Goal: Information Seeking & Learning: Compare options

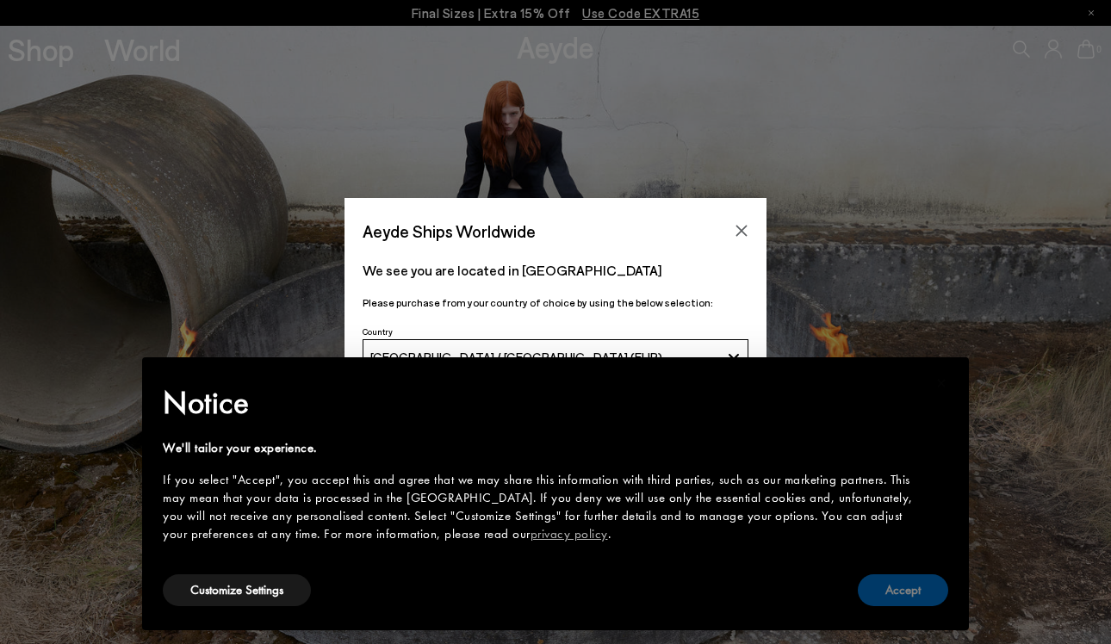
click at [915, 577] on button "Accept" at bounding box center [903, 591] width 90 height 32
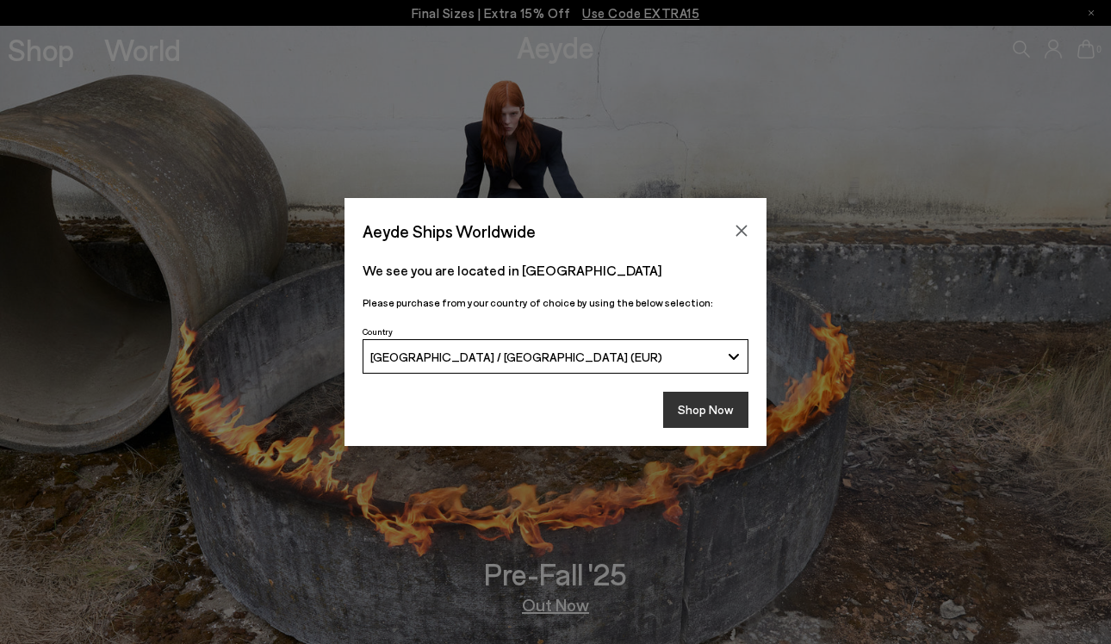
click at [700, 409] on button "Shop Now" at bounding box center [705, 410] width 85 height 36
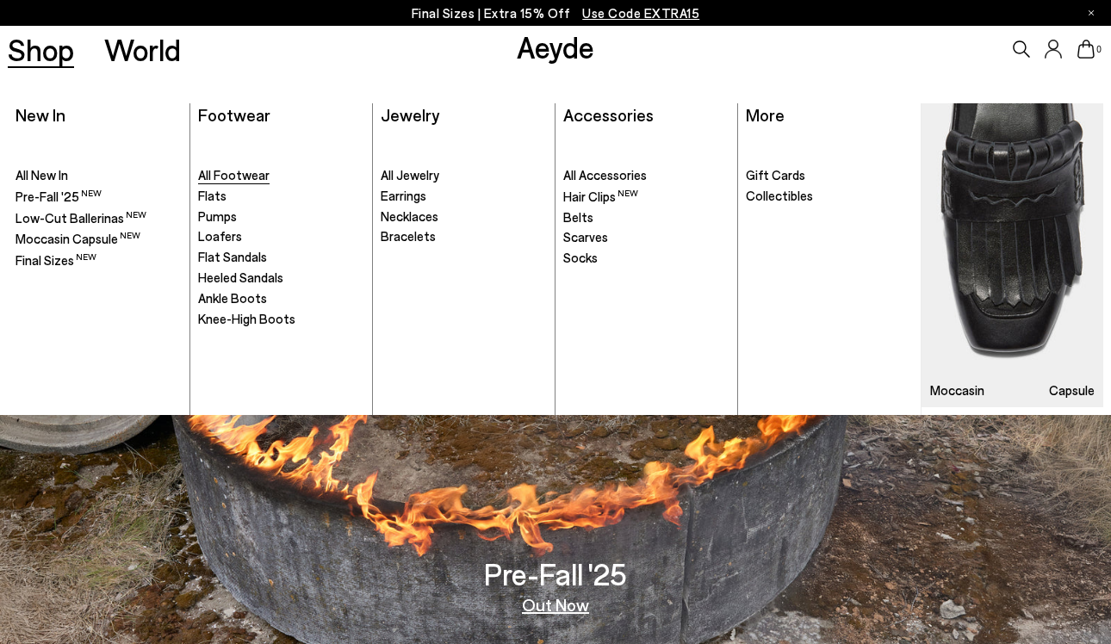
click at [250, 174] on span "All Footwear" at bounding box center [234, 175] width 72 height 16
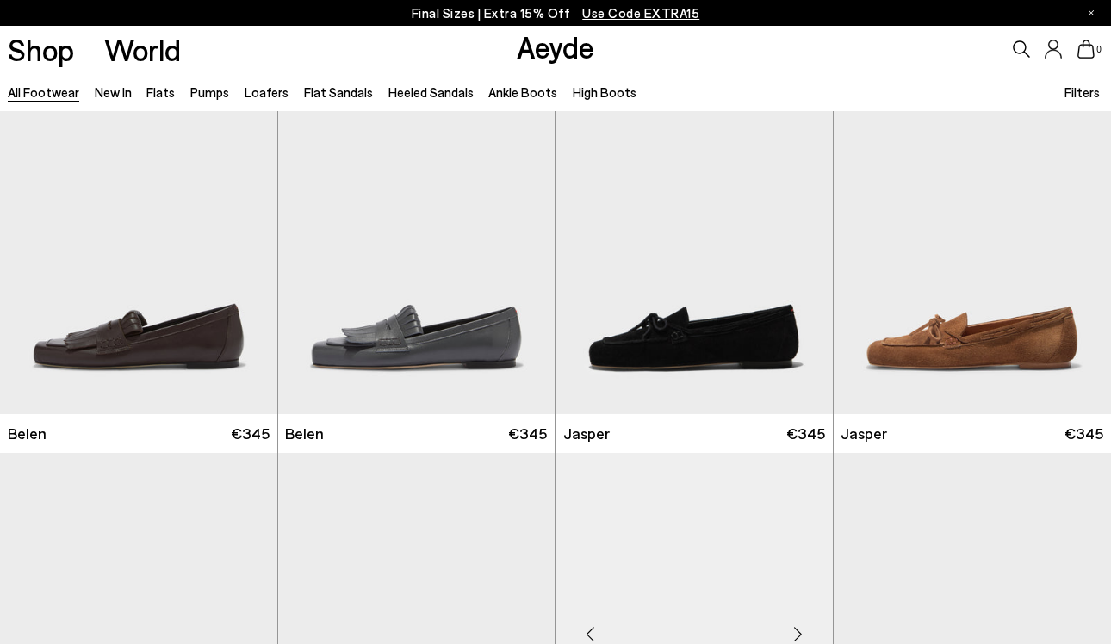
scroll to position [793, 0]
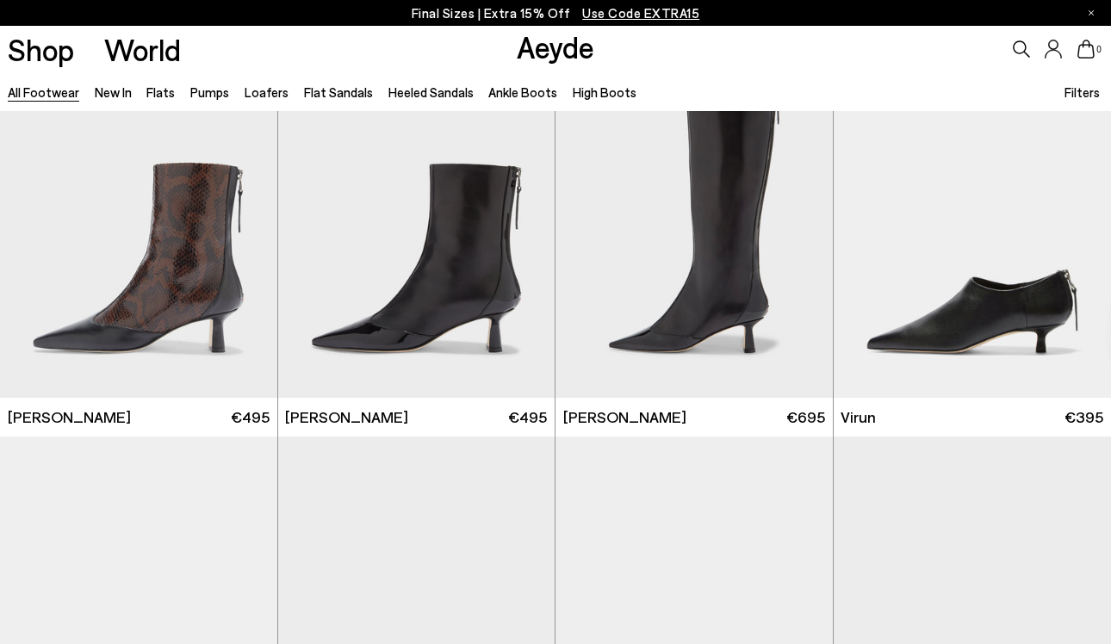
scroll to position [4732, 0]
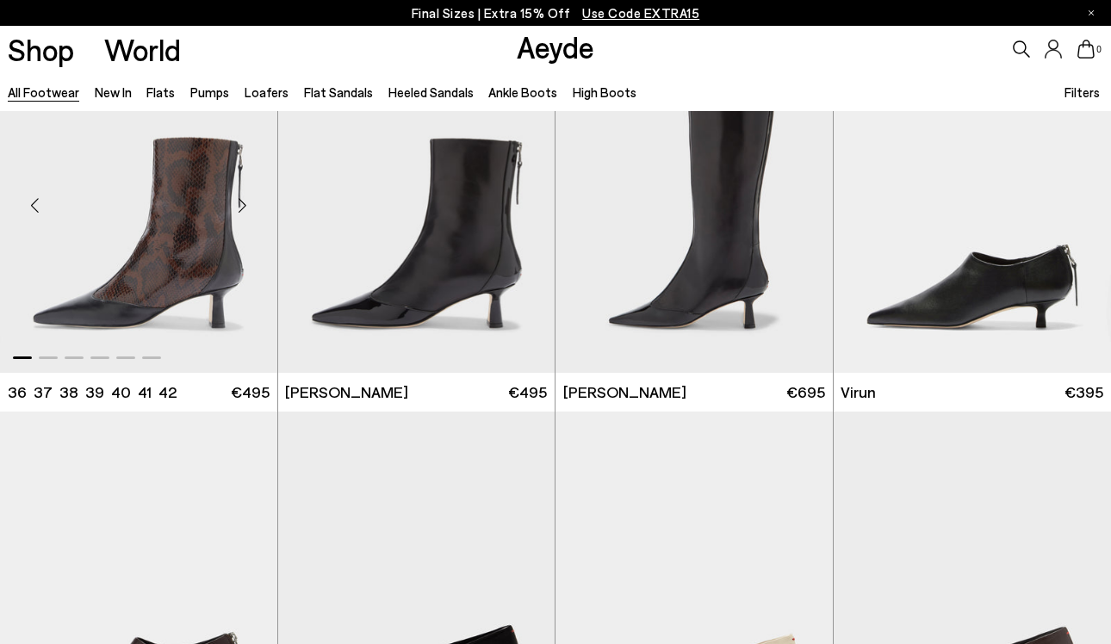
click at [249, 214] on div "Next slide" at bounding box center [243, 206] width 52 height 52
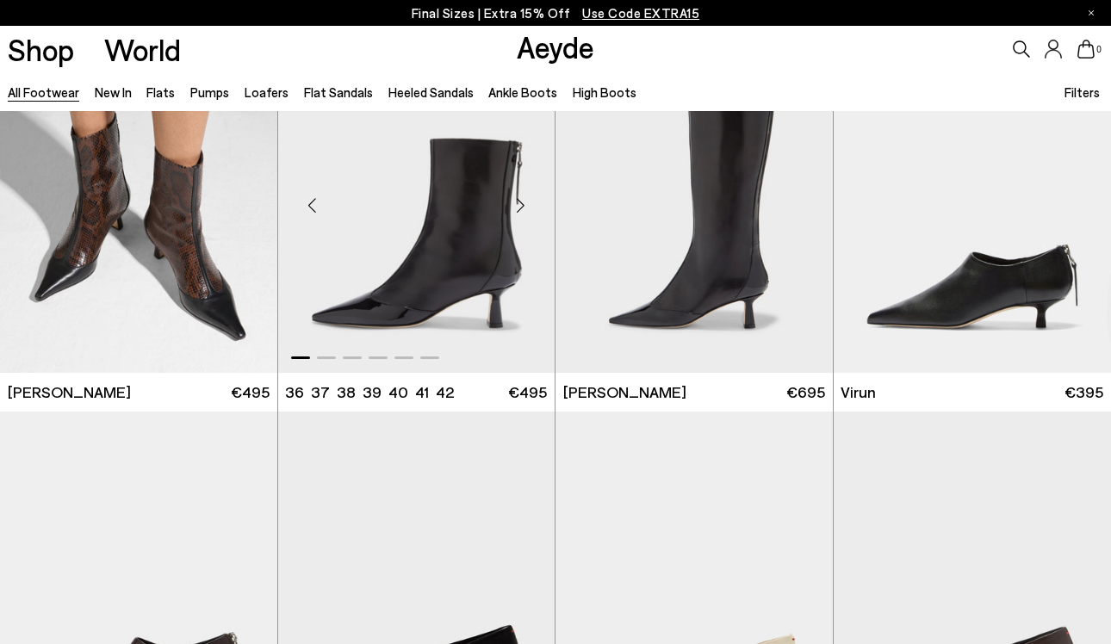
scroll to position [4638, 0]
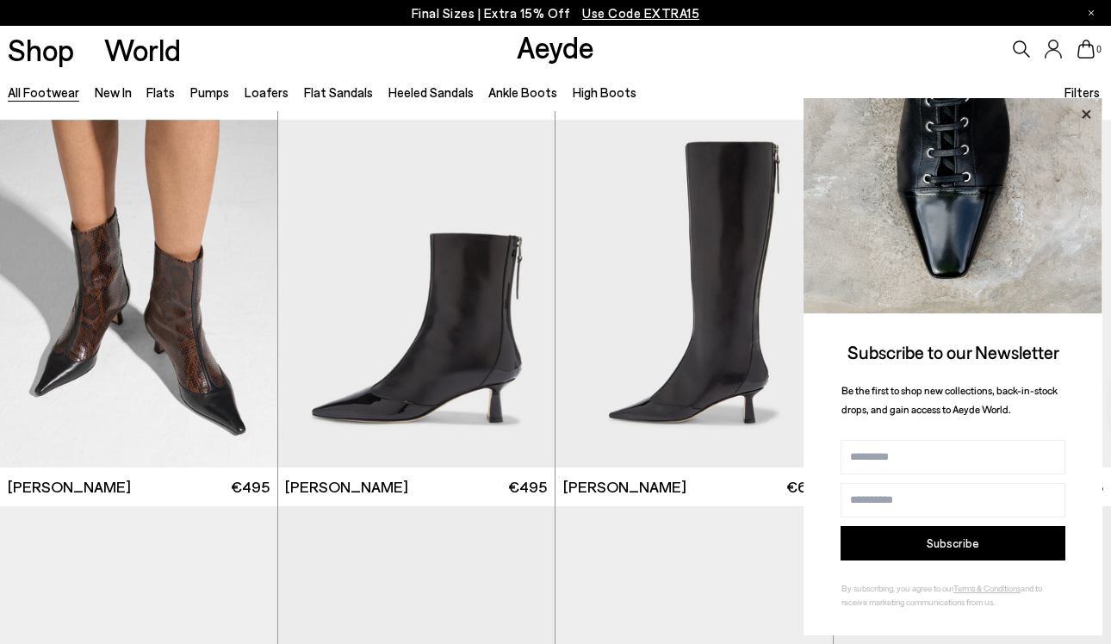
click at [1089, 112] on icon at bounding box center [1086, 113] width 9 height 9
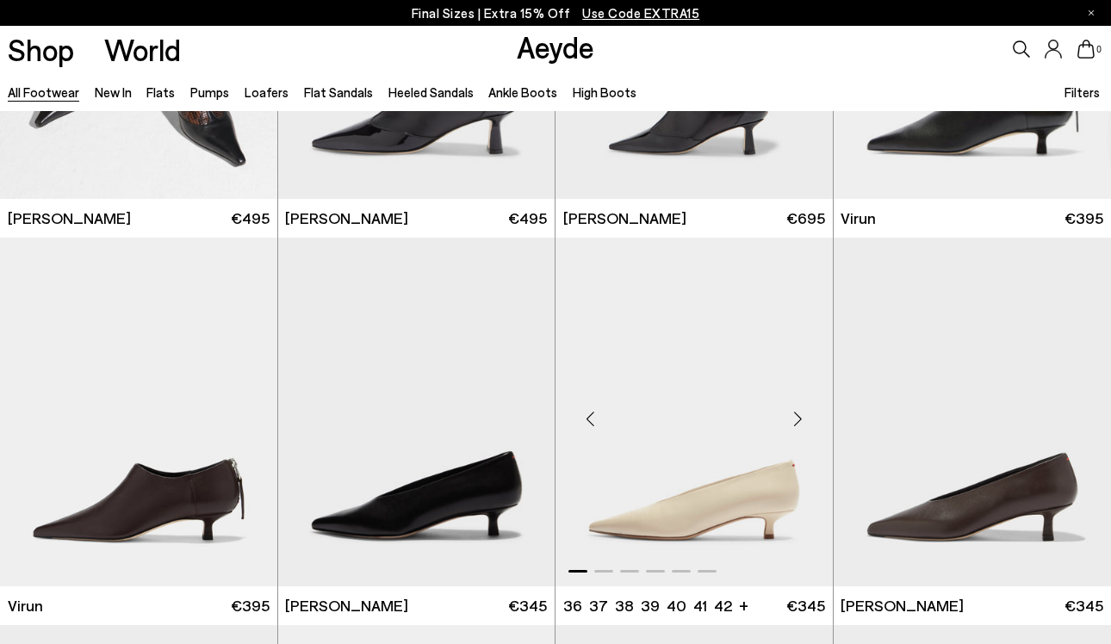
scroll to position [4929, 0]
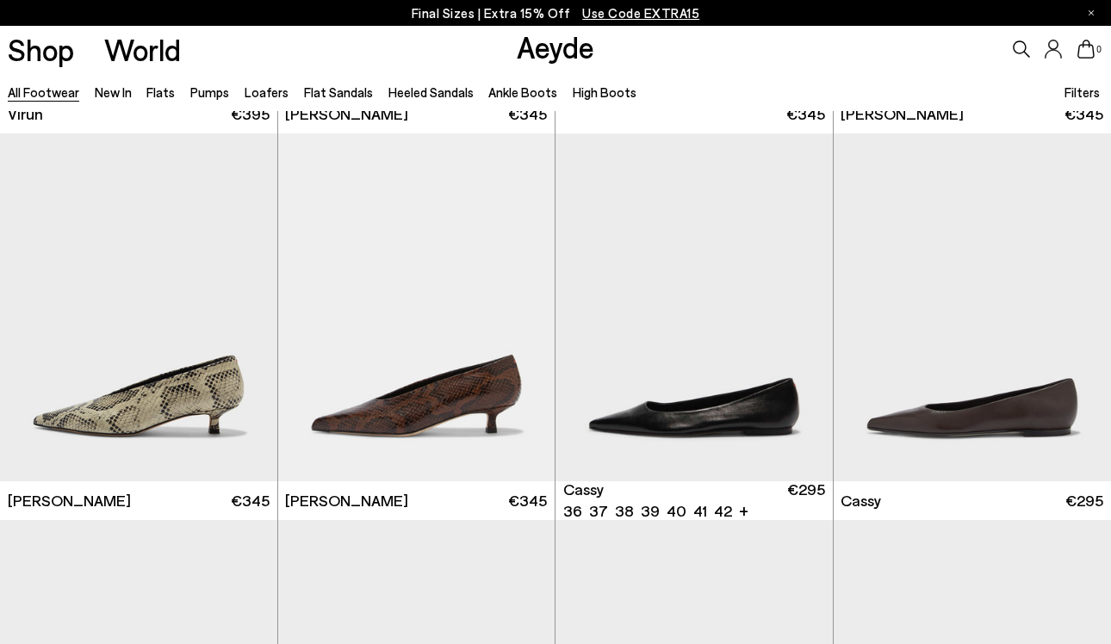
scroll to position [5408, 0]
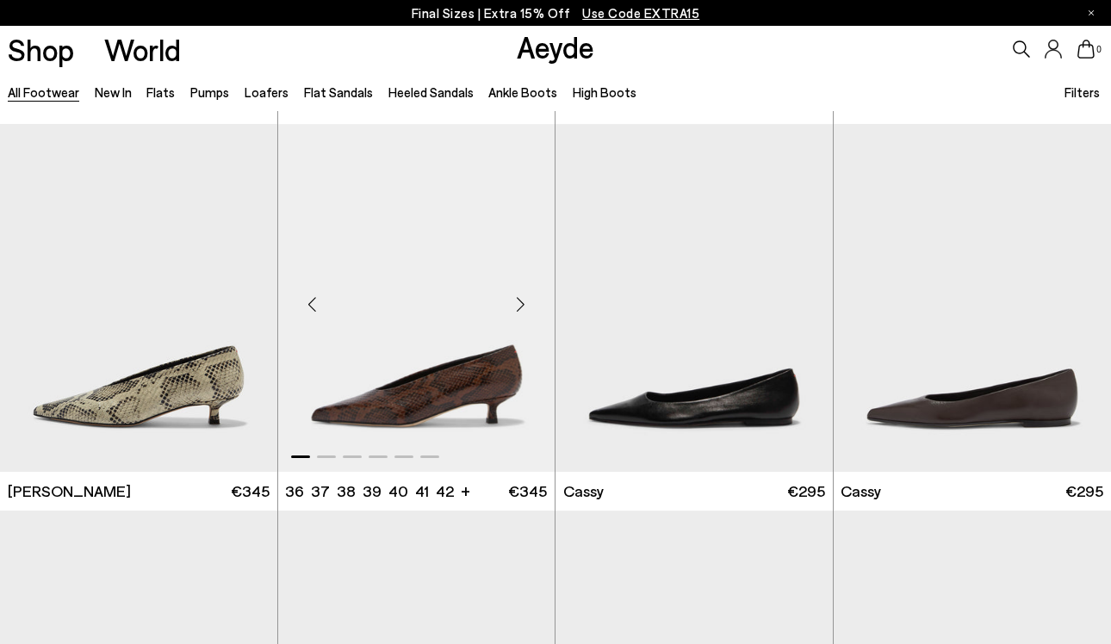
click at [520, 314] on div "Next slide" at bounding box center [521, 305] width 52 height 52
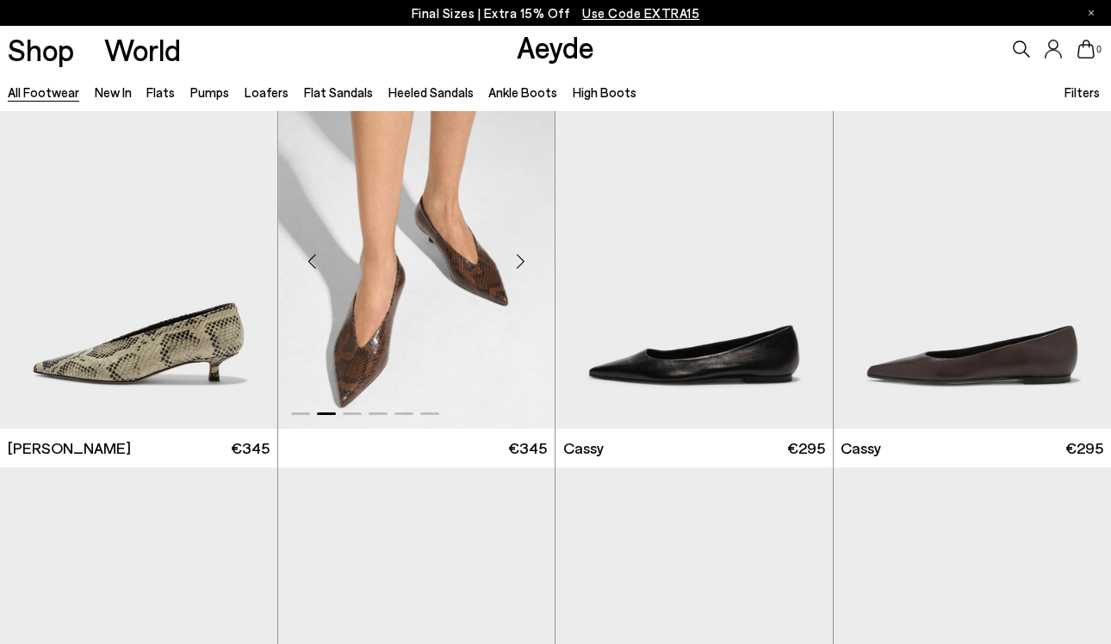
scroll to position [5409, 0]
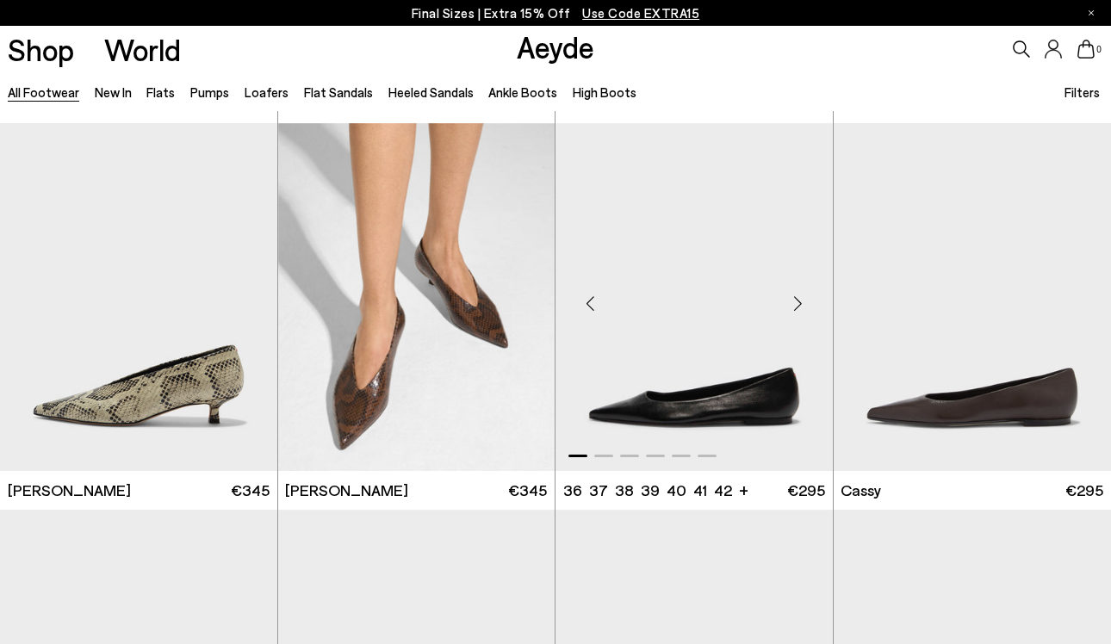
click at [802, 302] on div "Next slide" at bounding box center [799, 304] width 52 height 52
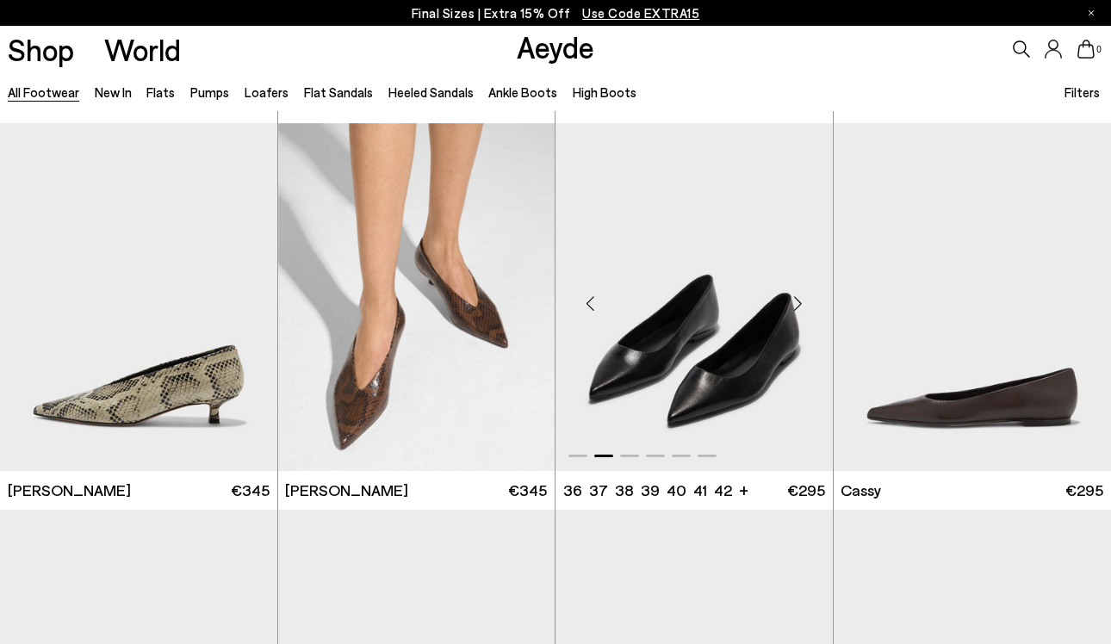
click at [802, 302] on div "Next slide" at bounding box center [799, 304] width 52 height 52
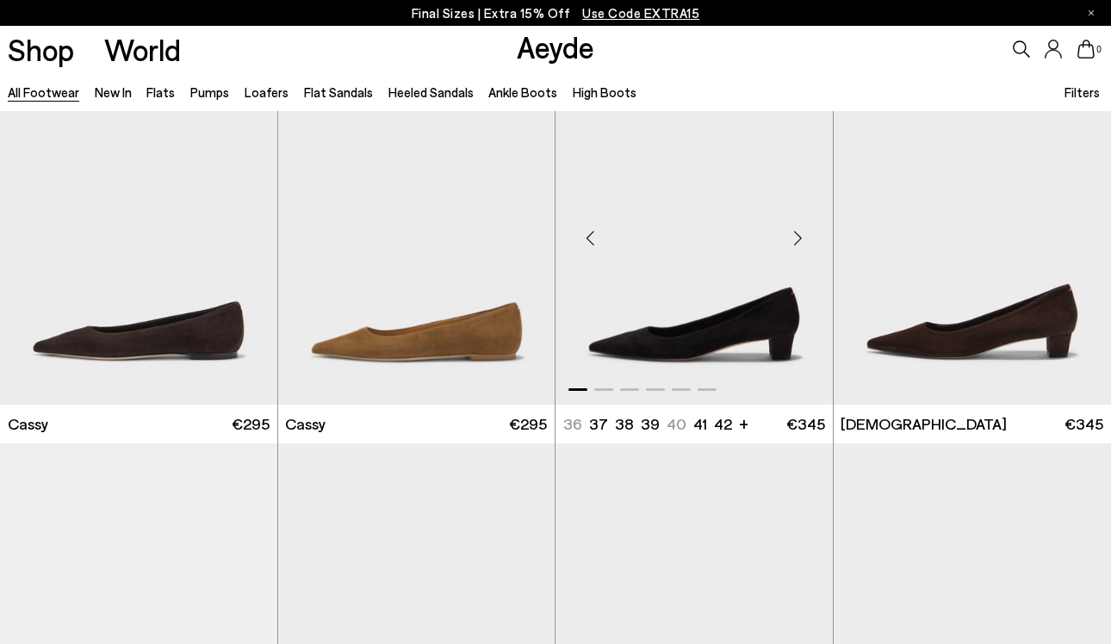
scroll to position [5873, 0]
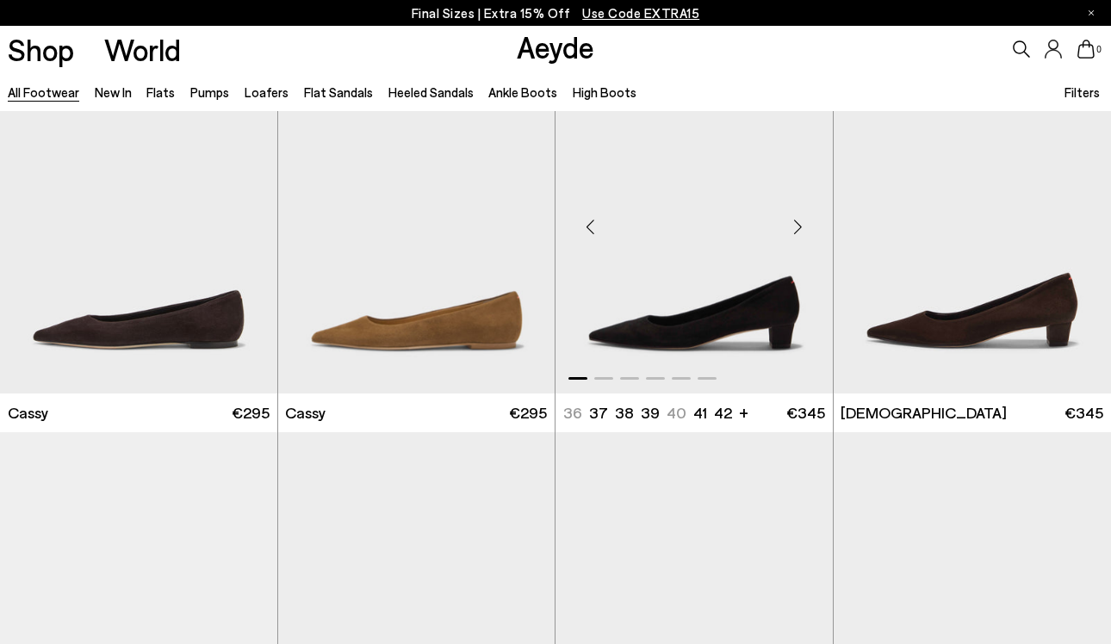
click at [806, 234] on div "Next slide" at bounding box center [799, 227] width 52 height 52
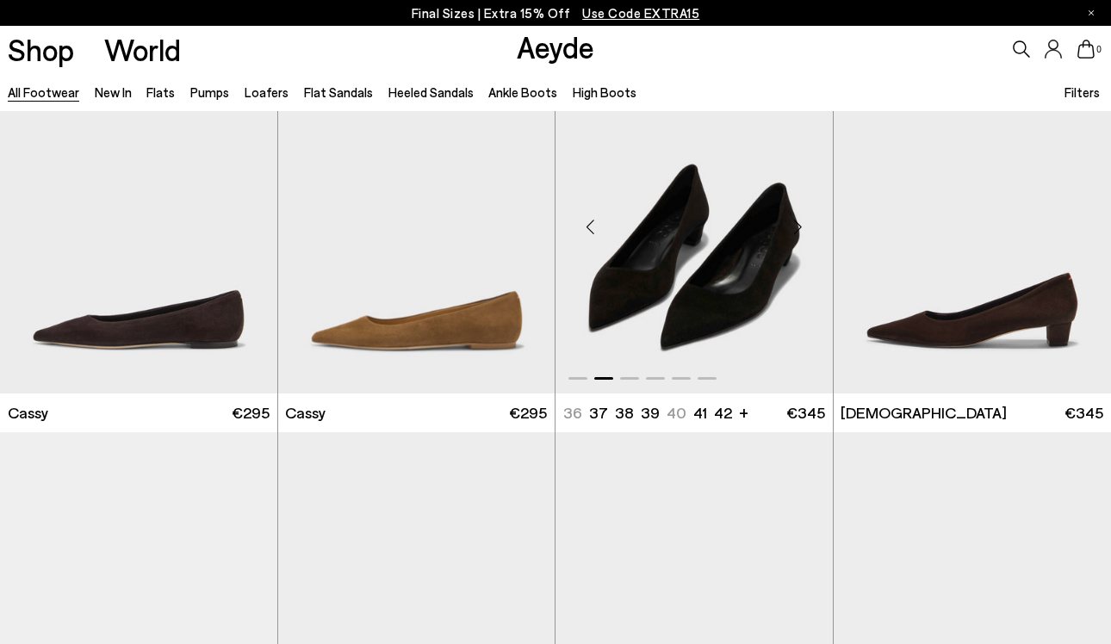
click at [806, 234] on div "Next slide" at bounding box center [799, 227] width 52 height 52
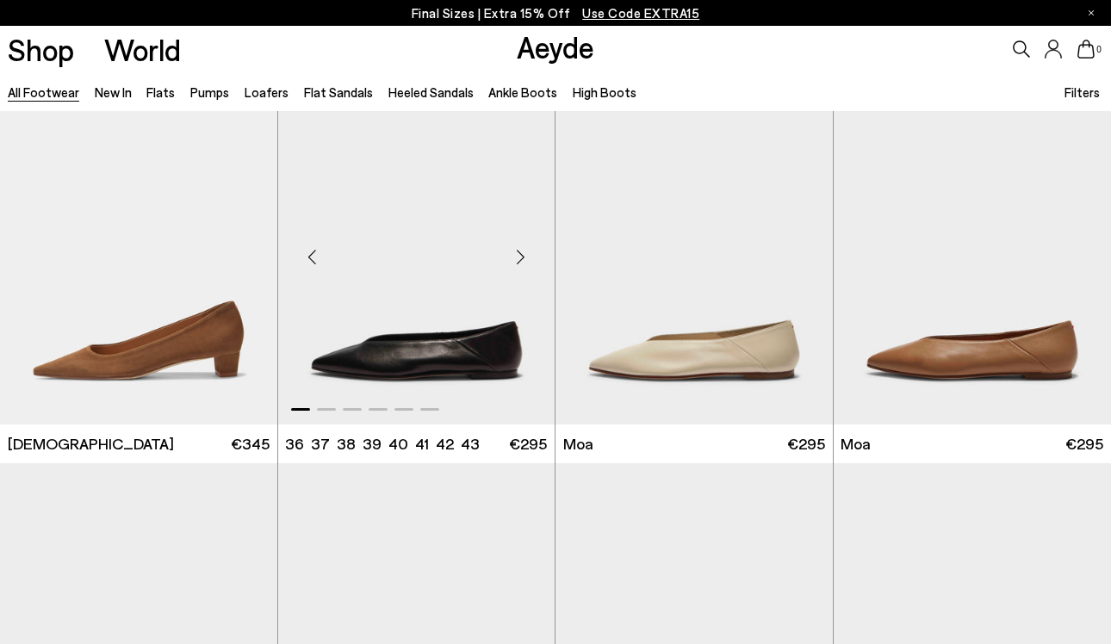
scroll to position [6256, 0]
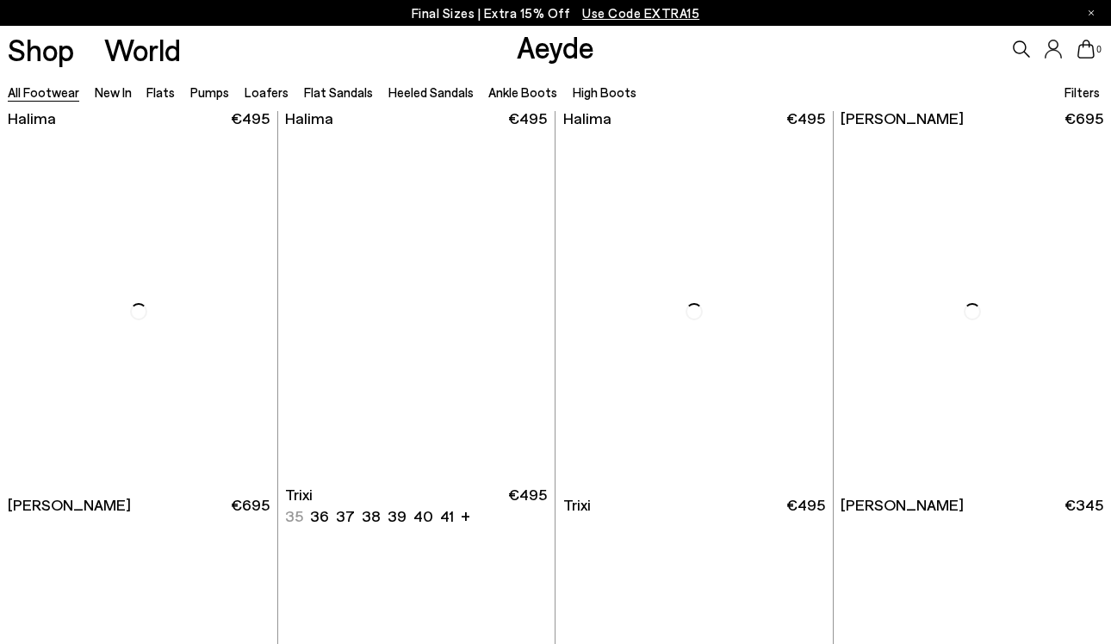
scroll to position [9662, 0]
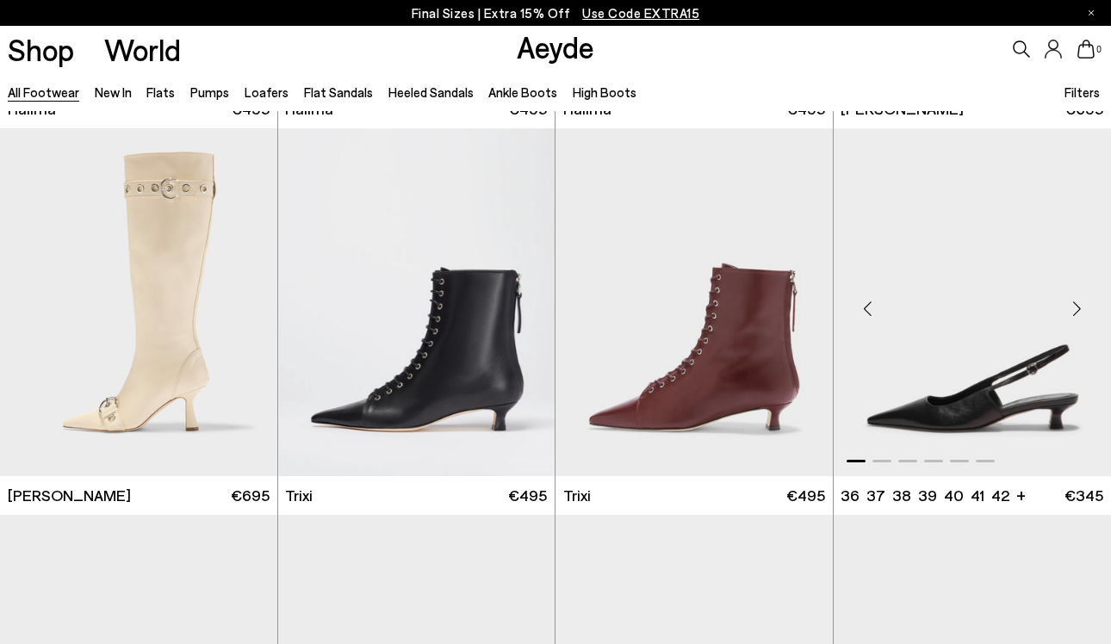
click at [1073, 308] on div "Next slide" at bounding box center [1077, 309] width 52 height 52
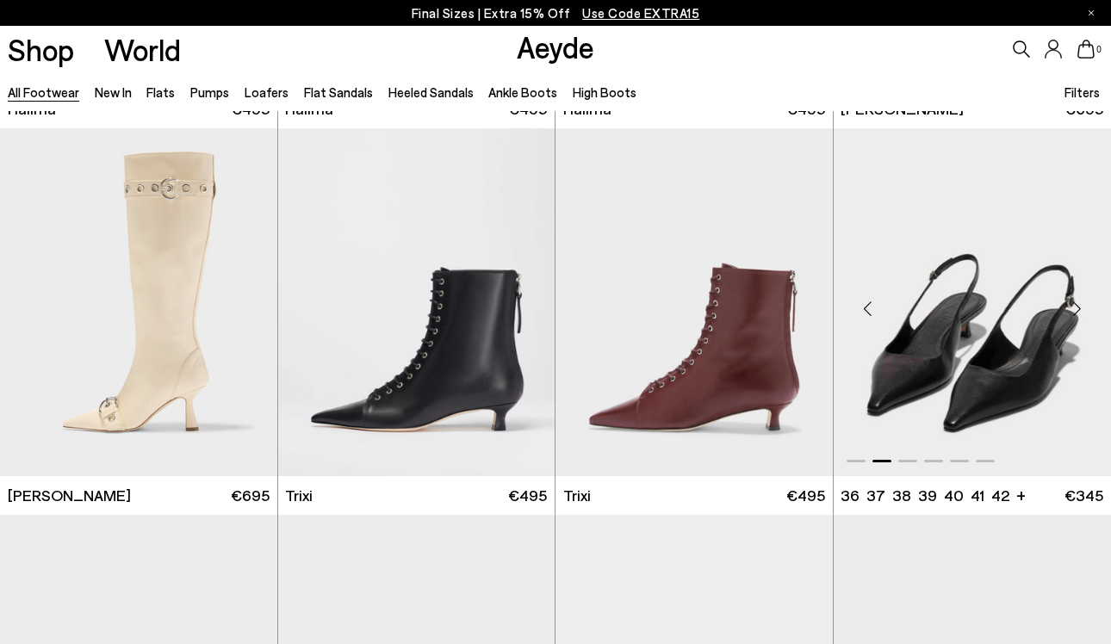
click at [1073, 308] on div "Next slide" at bounding box center [1077, 309] width 52 height 52
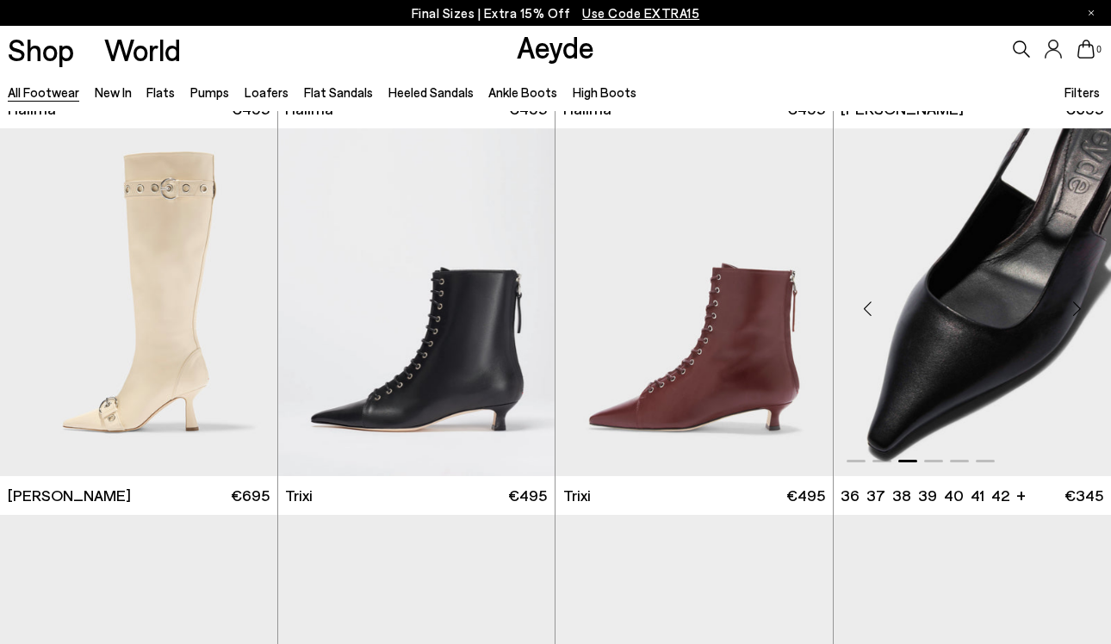
click at [1073, 308] on div "Next slide" at bounding box center [1077, 309] width 52 height 52
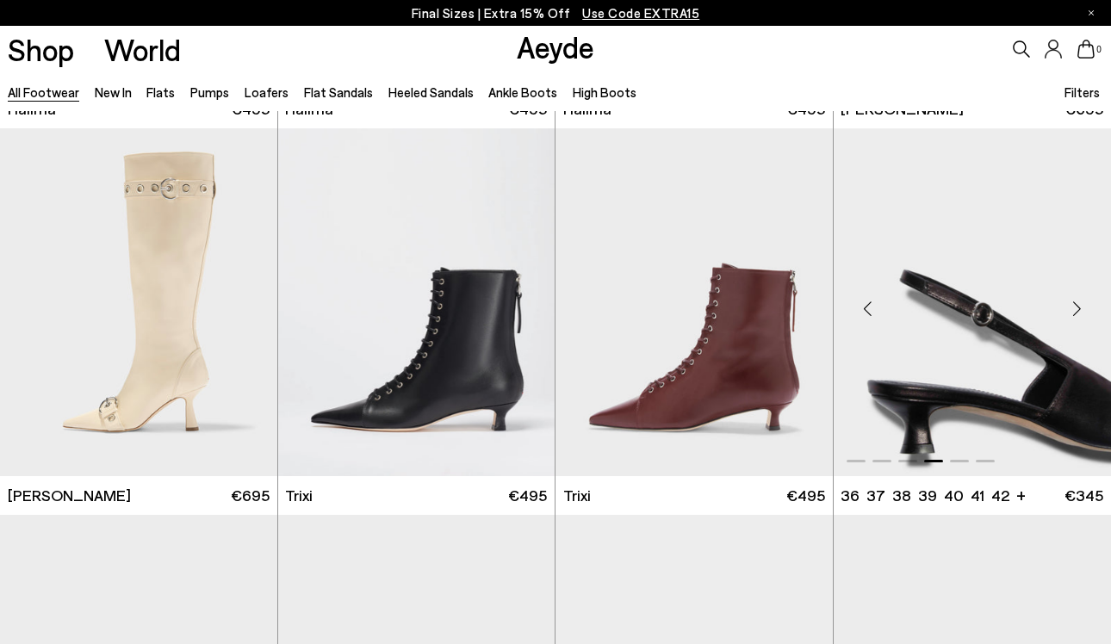
click at [1073, 308] on div "Next slide" at bounding box center [1077, 309] width 52 height 52
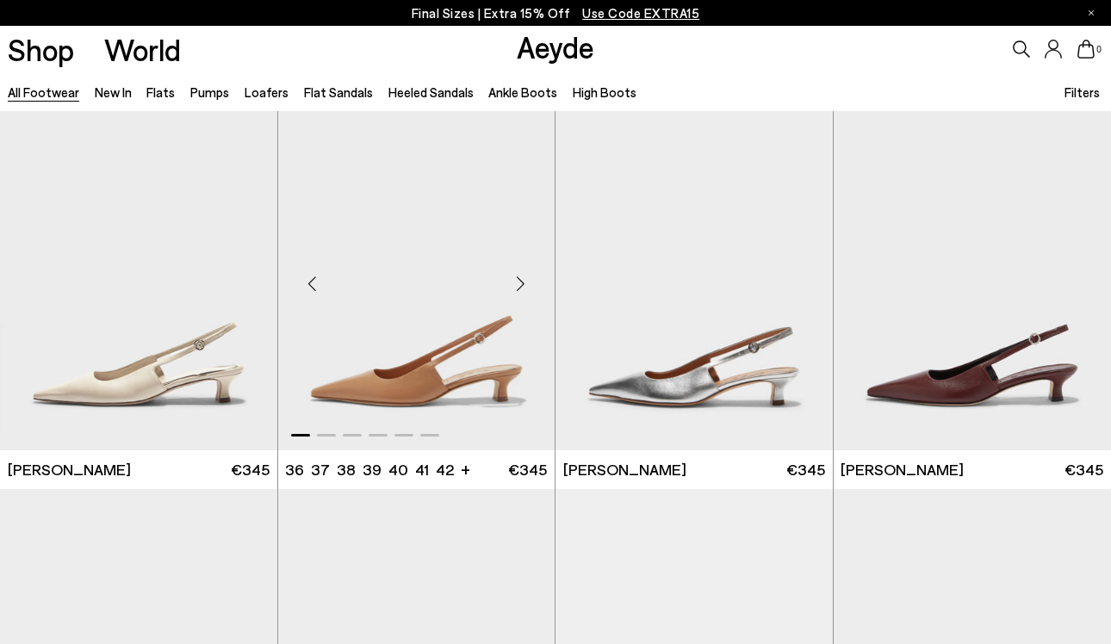
scroll to position [10092, 0]
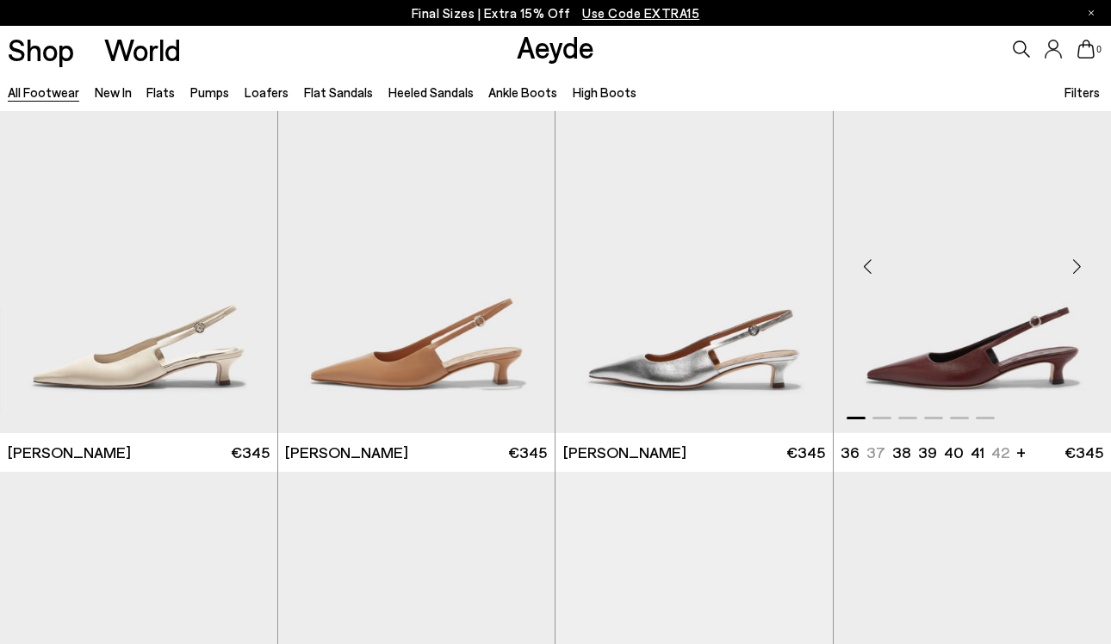
click at [1076, 258] on div "Next slide" at bounding box center [1077, 266] width 52 height 52
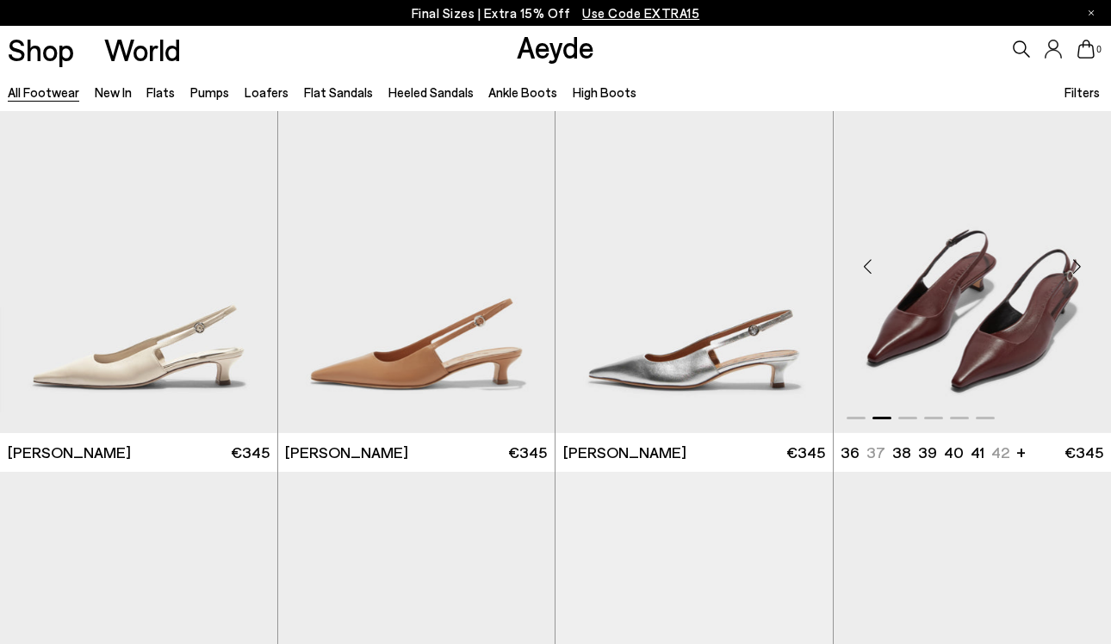
click at [1076, 258] on div "Next slide" at bounding box center [1077, 266] width 52 height 52
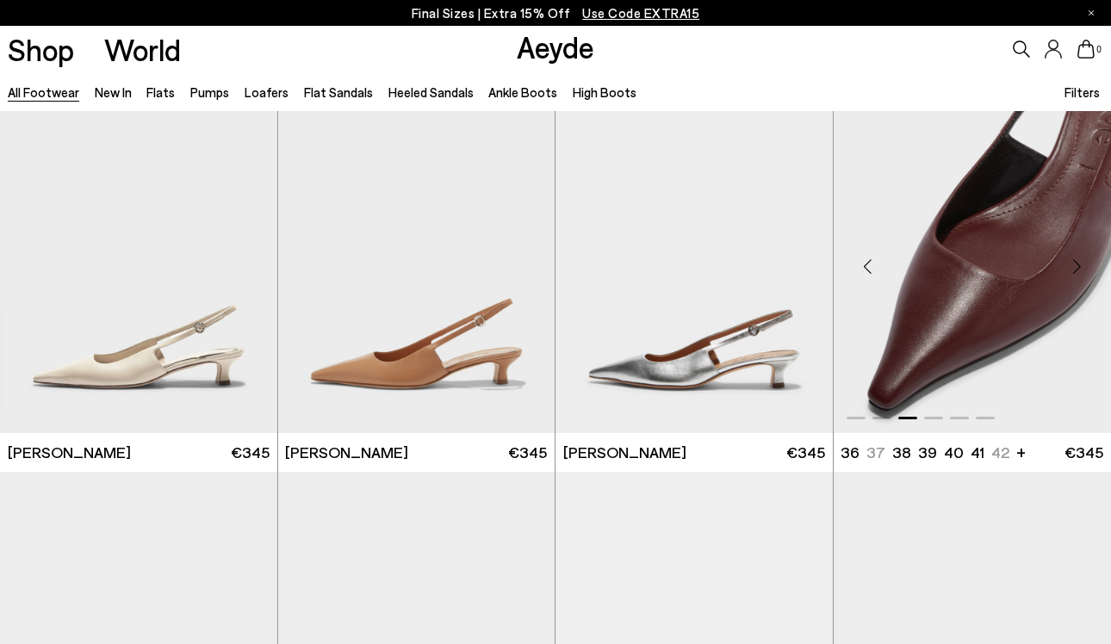
click at [1076, 258] on div "Next slide" at bounding box center [1077, 266] width 52 height 52
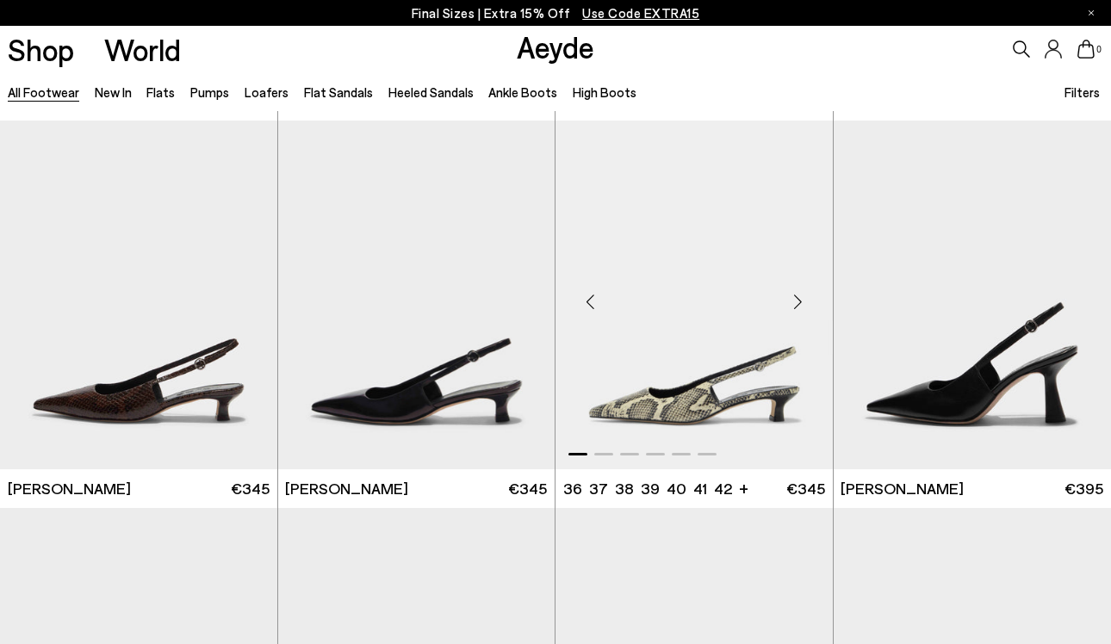
scroll to position [10459, 0]
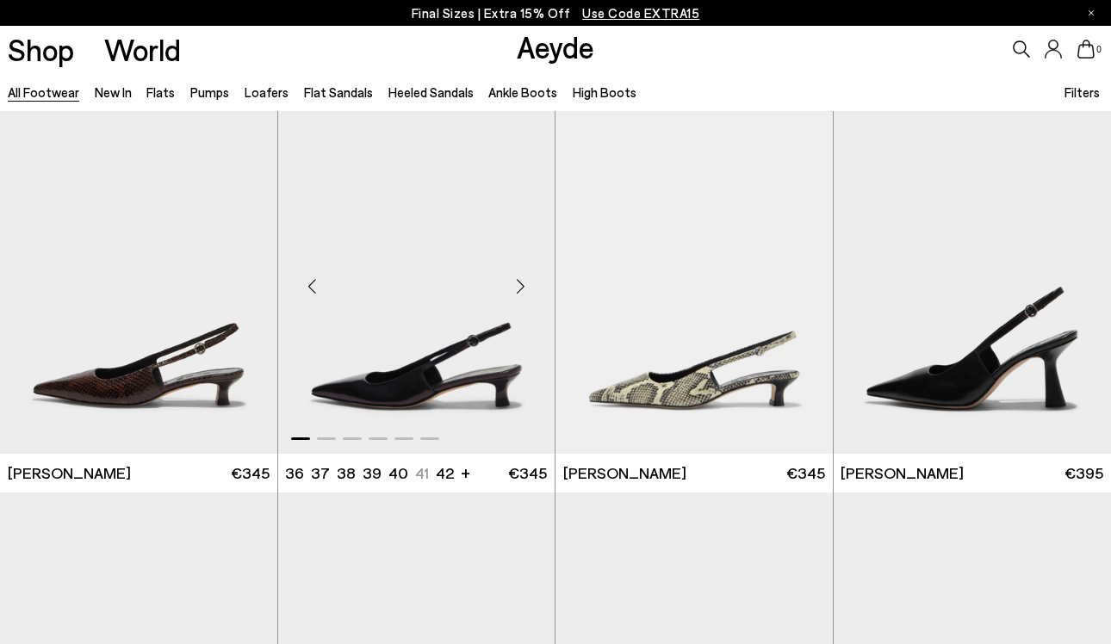
click at [526, 288] on div "Next slide" at bounding box center [521, 287] width 52 height 52
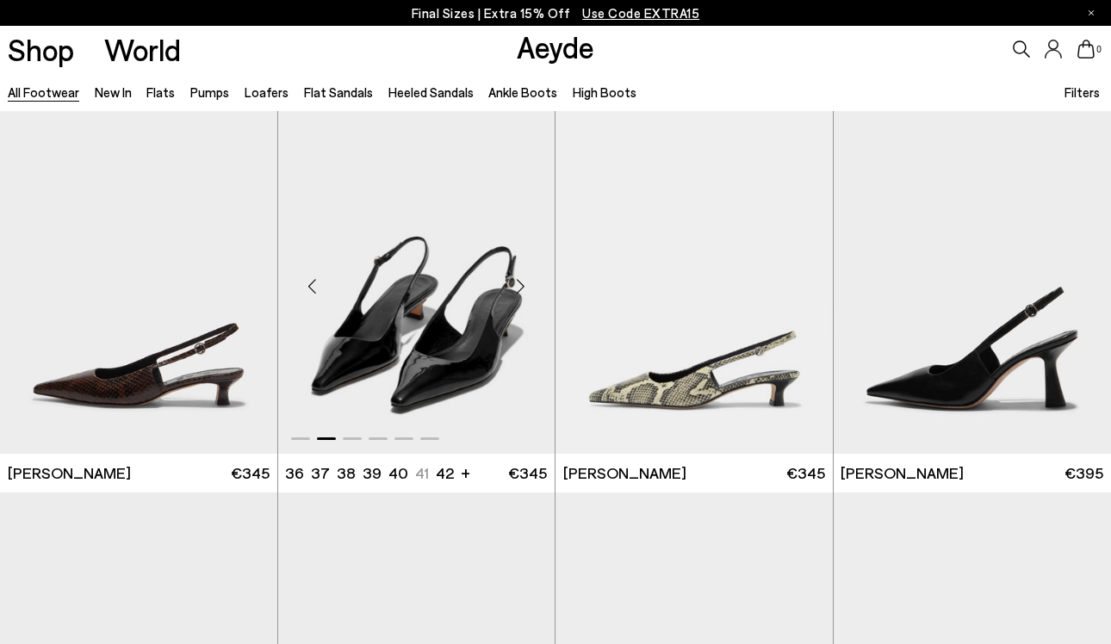
click at [526, 288] on div "Next slide" at bounding box center [521, 287] width 52 height 52
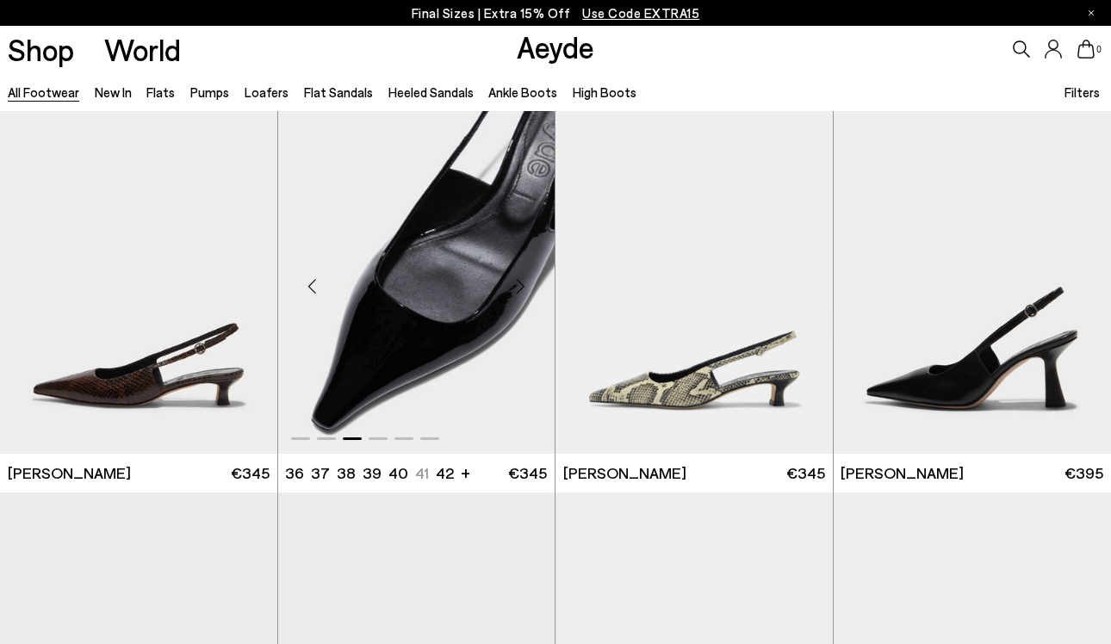
click at [526, 288] on div "Next slide" at bounding box center [521, 287] width 52 height 52
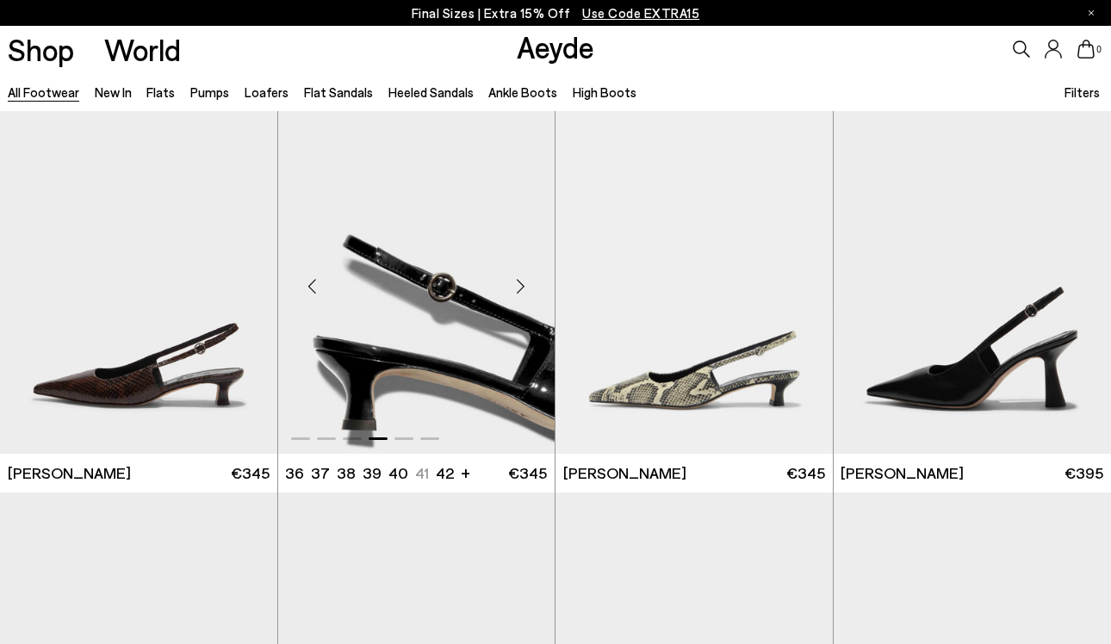
click at [526, 288] on div "Next slide" at bounding box center [521, 287] width 52 height 52
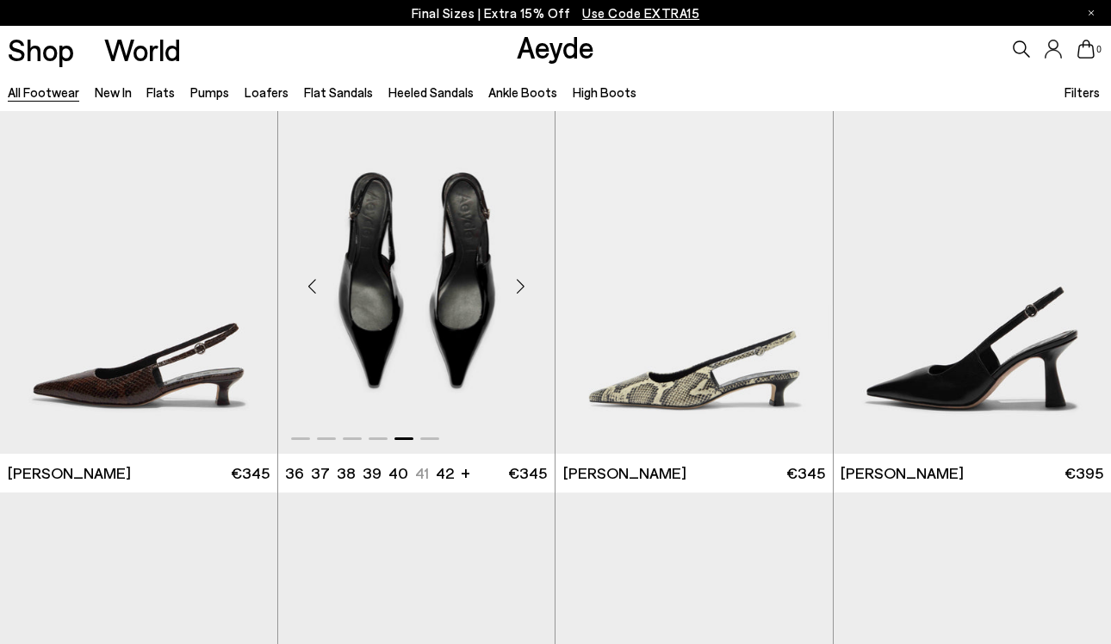
click at [526, 288] on div "Next slide" at bounding box center [521, 287] width 52 height 52
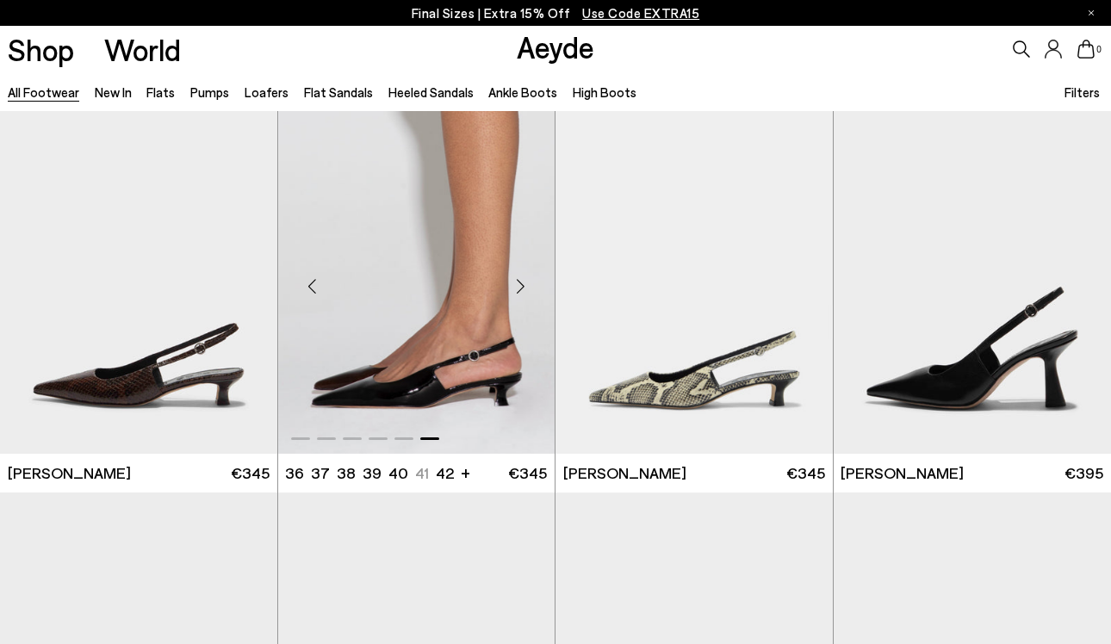
click at [526, 288] on div "Next slide" at bounding box center [521, 287] width 52 height 52
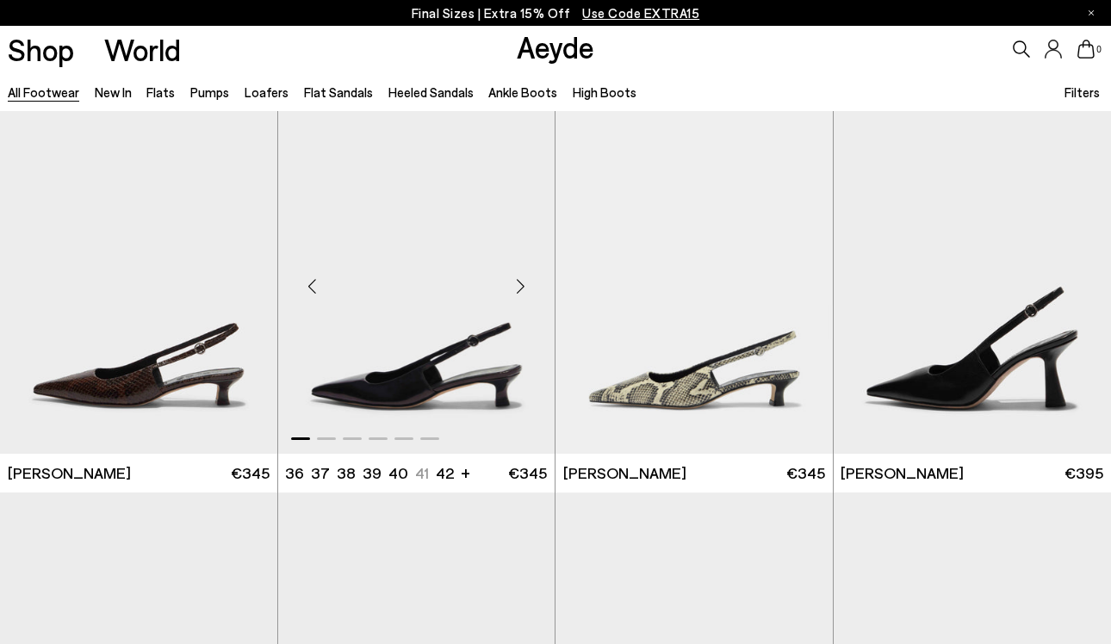
click at [526, 288] on div "Next slide" at bounding box center [521, 287] width 52 height 52
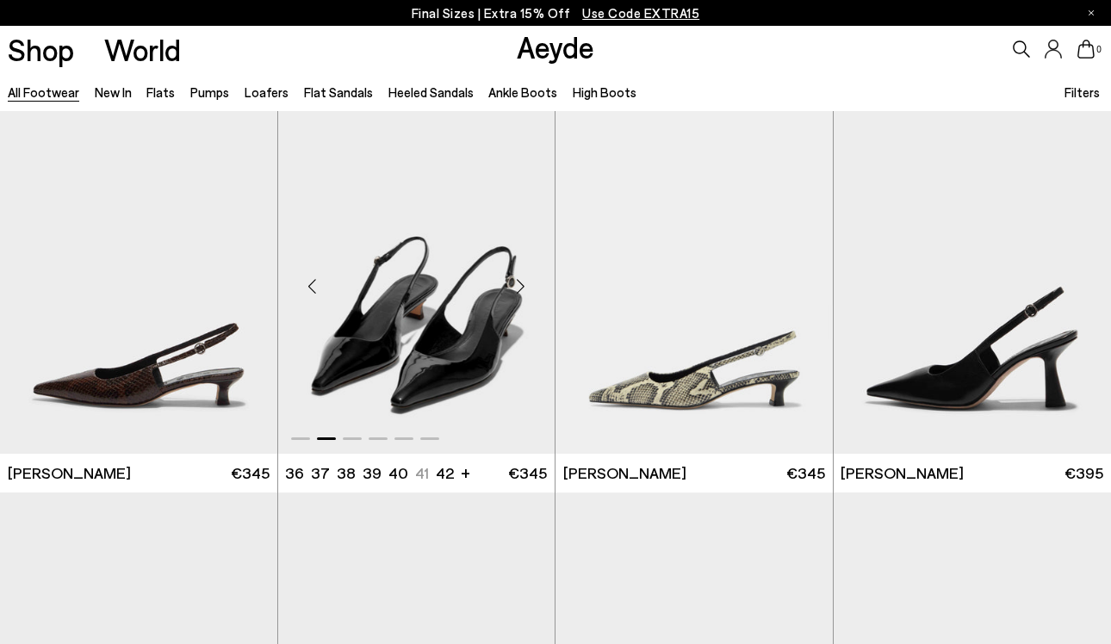
click at [526, 288] on div "Next slide" at bounding box center [521, 287] width 52 height 52
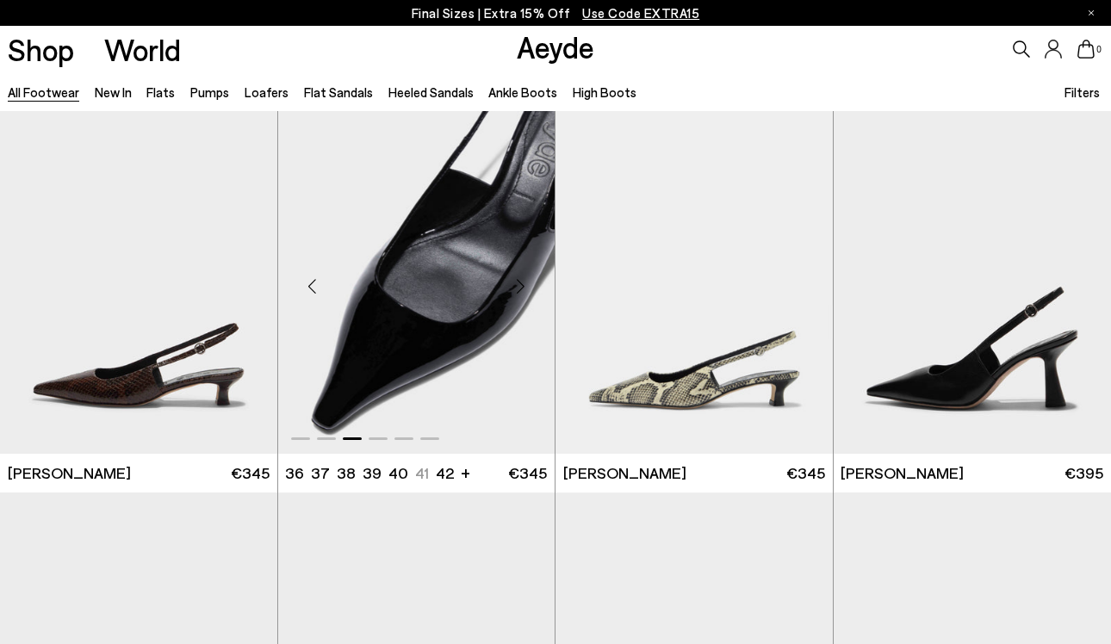
click at [526, 288] on div "Next slide" at bounding box center [521, 287] width 52 height 52
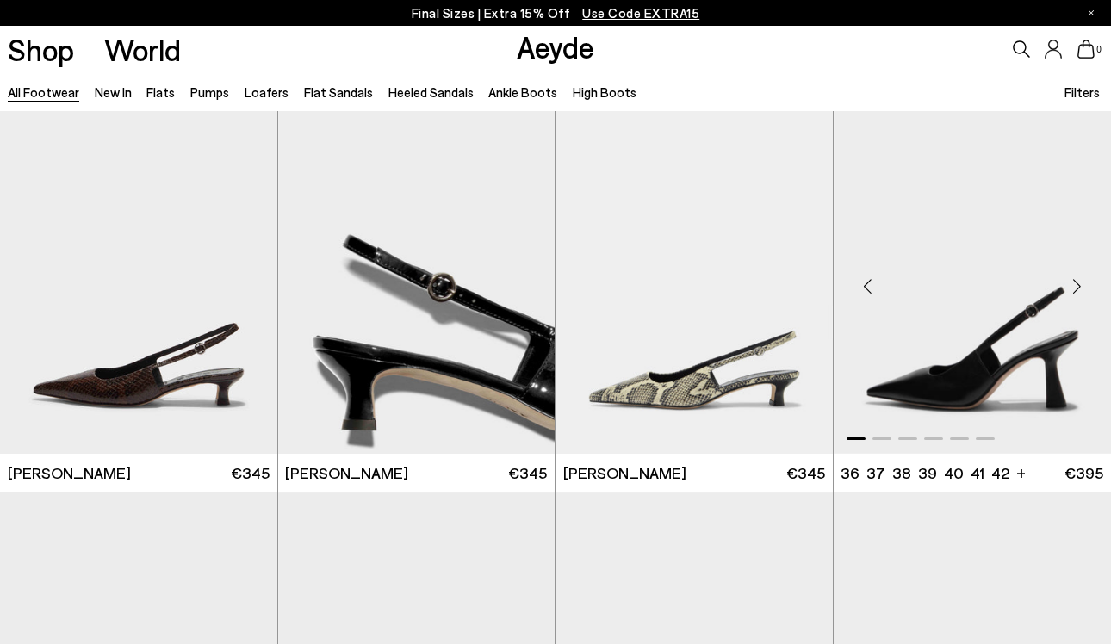
click at [1076, 288] on div "Next slide" at bounding box center [1077, 287] width 52 height 52
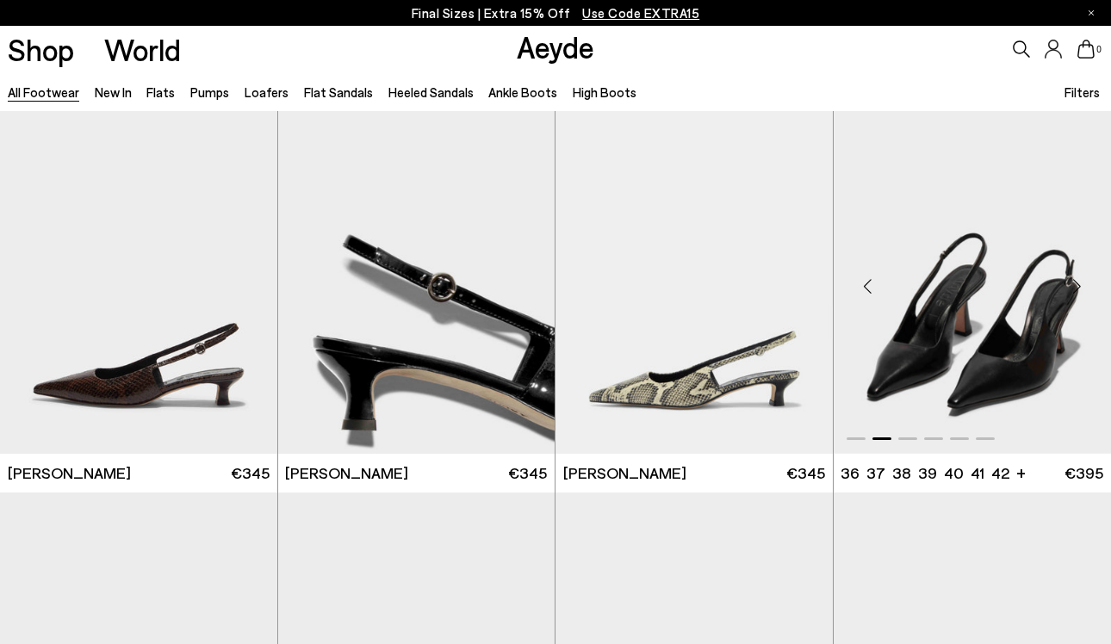
click at [1076, 288] on div "Next slide" at bounding box center [1077, 287] width 52 height 52
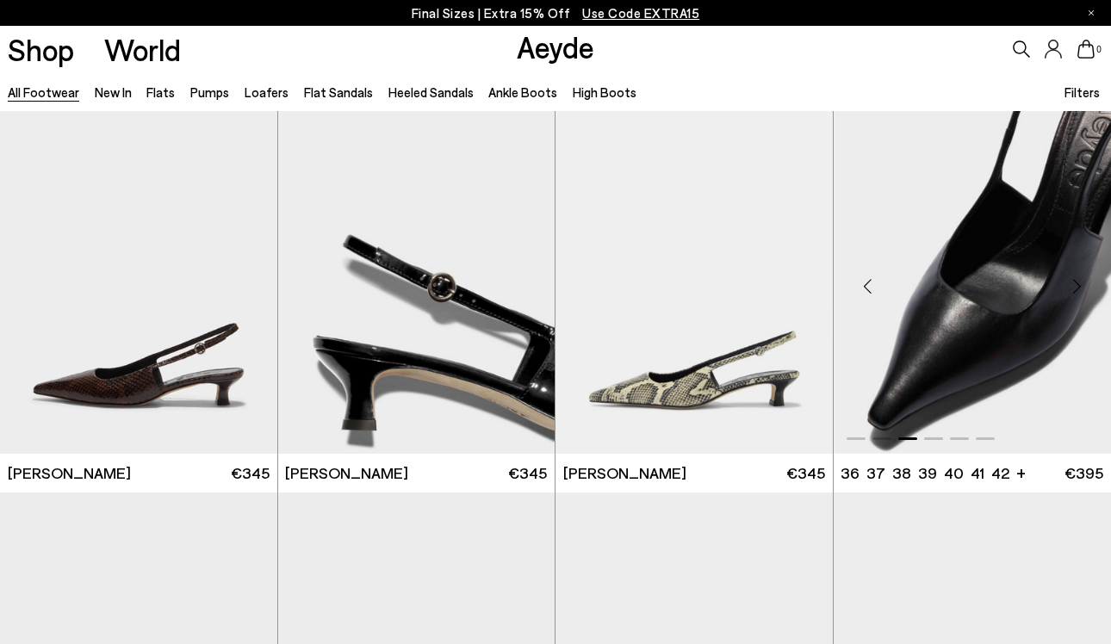
click at [1076, 288] on div "Next slide" at bounding box center [1077, 287] width 52 height 52
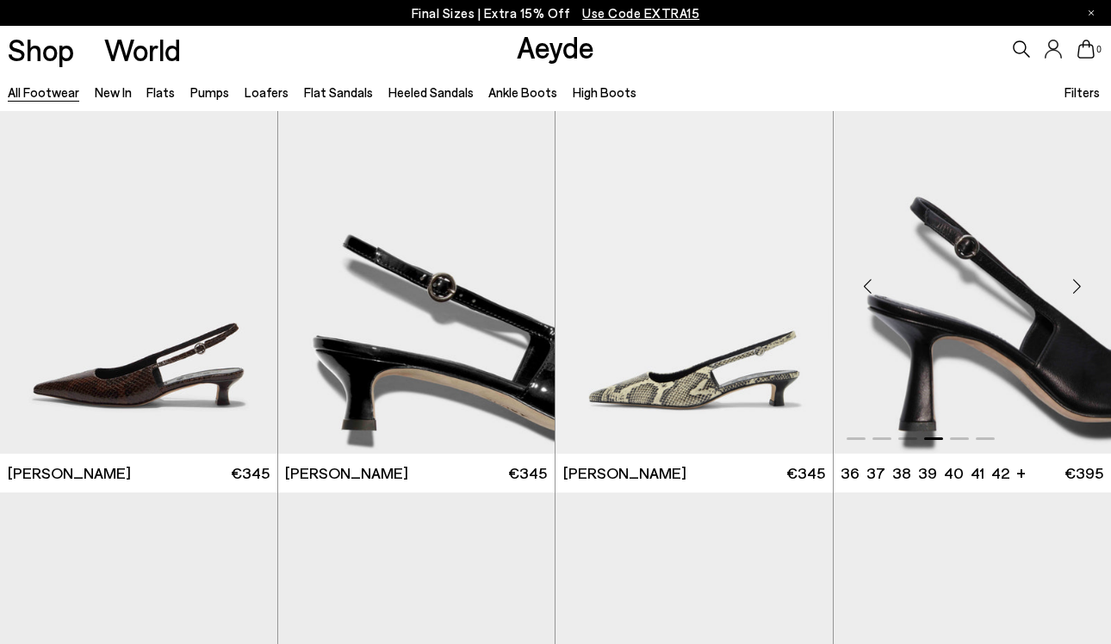
click at [1076, 288] on div "Next slide" at bounding box center [1077, 287] width 52 height 52
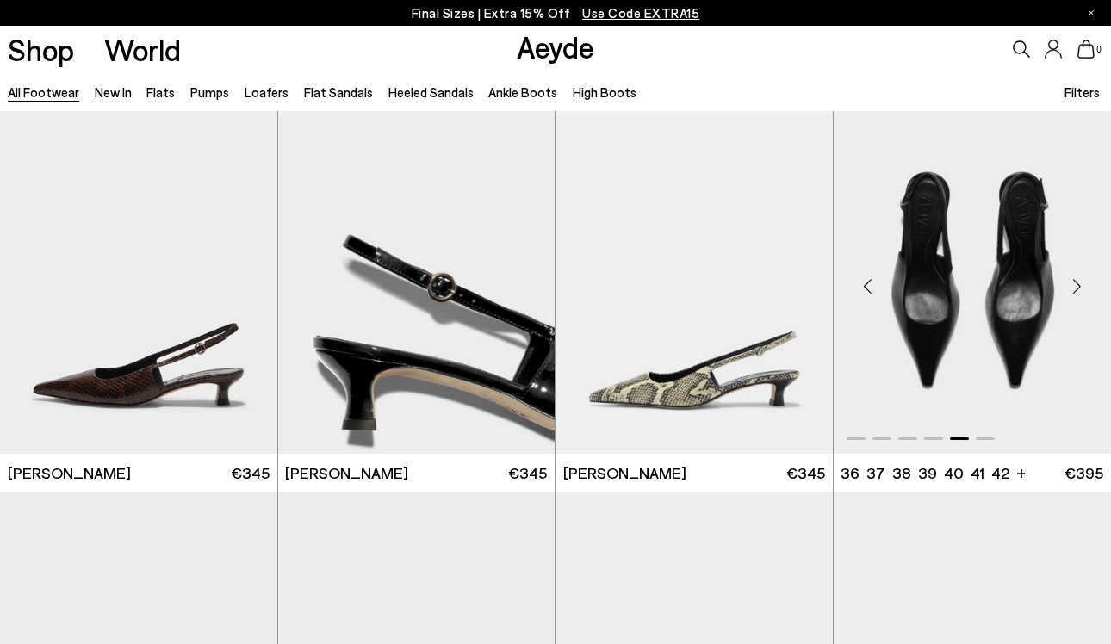
click at [1076, 288] on div "Next slide" at bounding box center [1077, 287] width 52 height 52
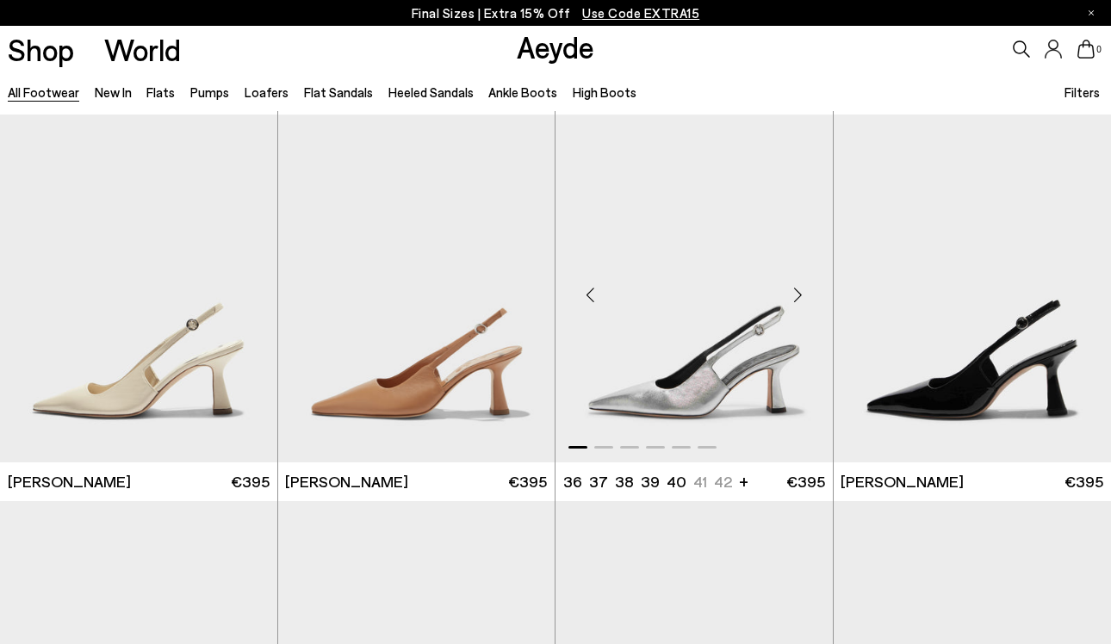
scroll to position [10843, 0]
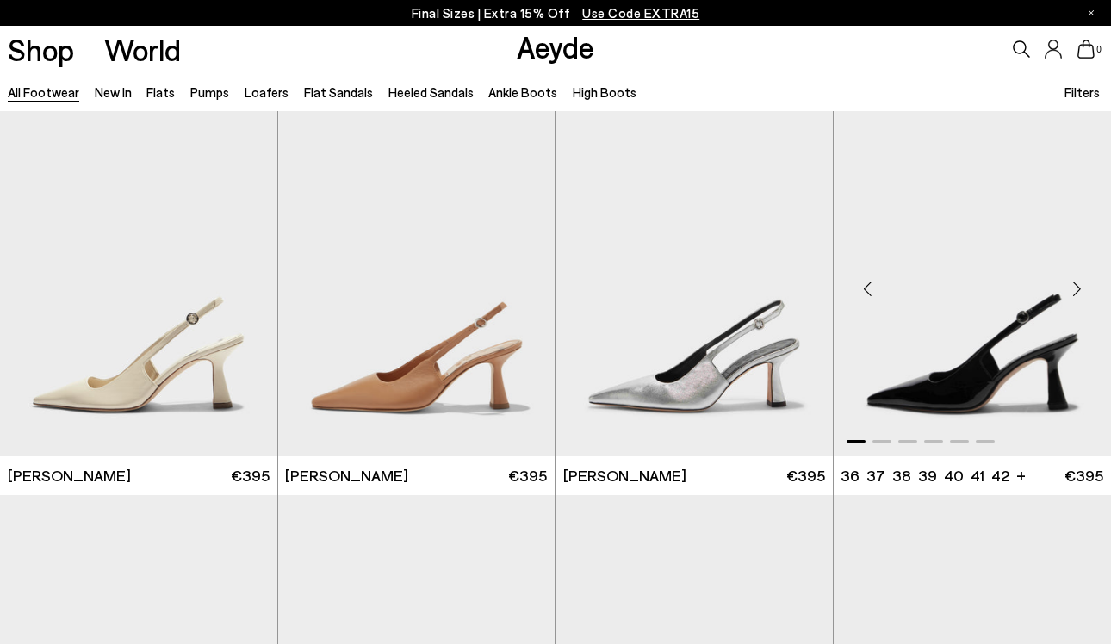
click at [1079, 288] on div "Next slide" at bounding box center [1077, 290] width 52 height 52
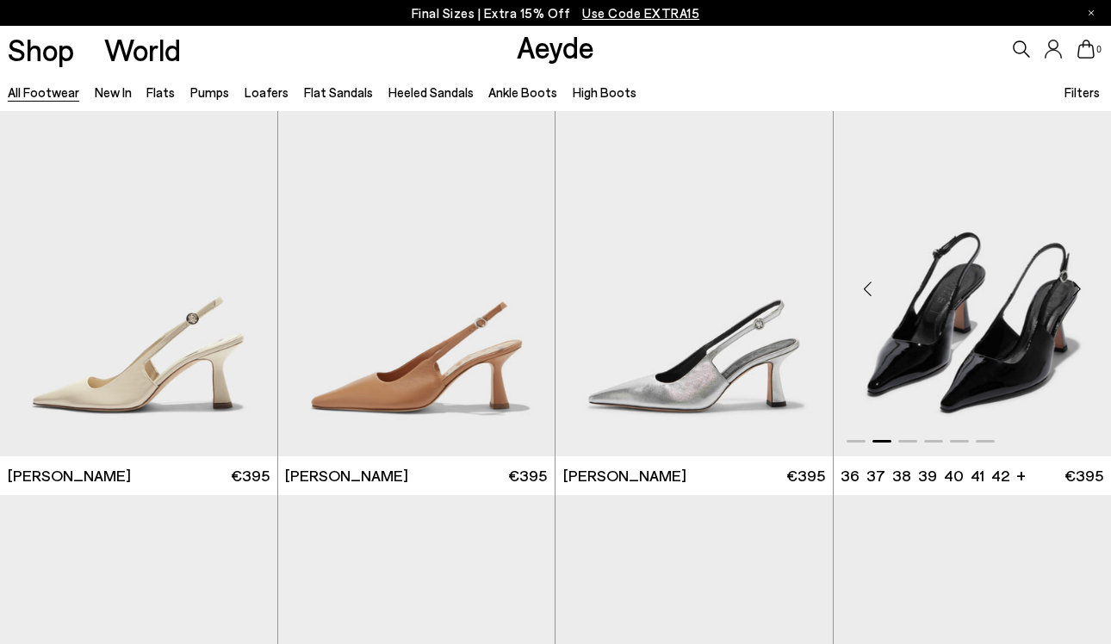
click at [1079, 288] on div "Next slide" at bounding box center [1077, 290] width 52 height 52
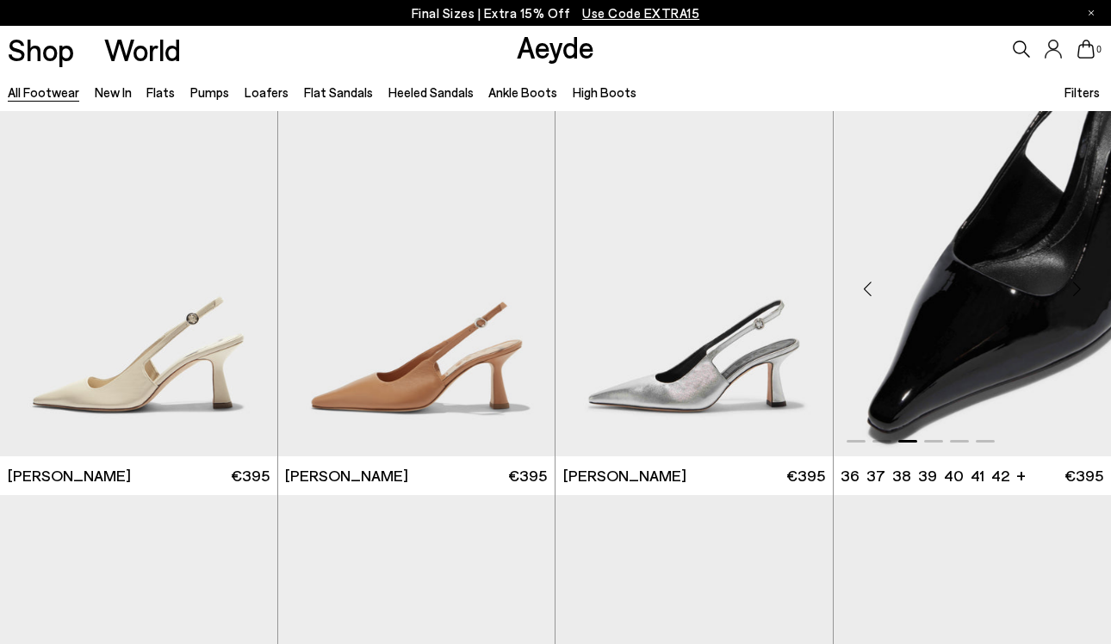
click at [1079, 288] on div "Next slide" at bounding box center [1077, 290] width 52 height 52
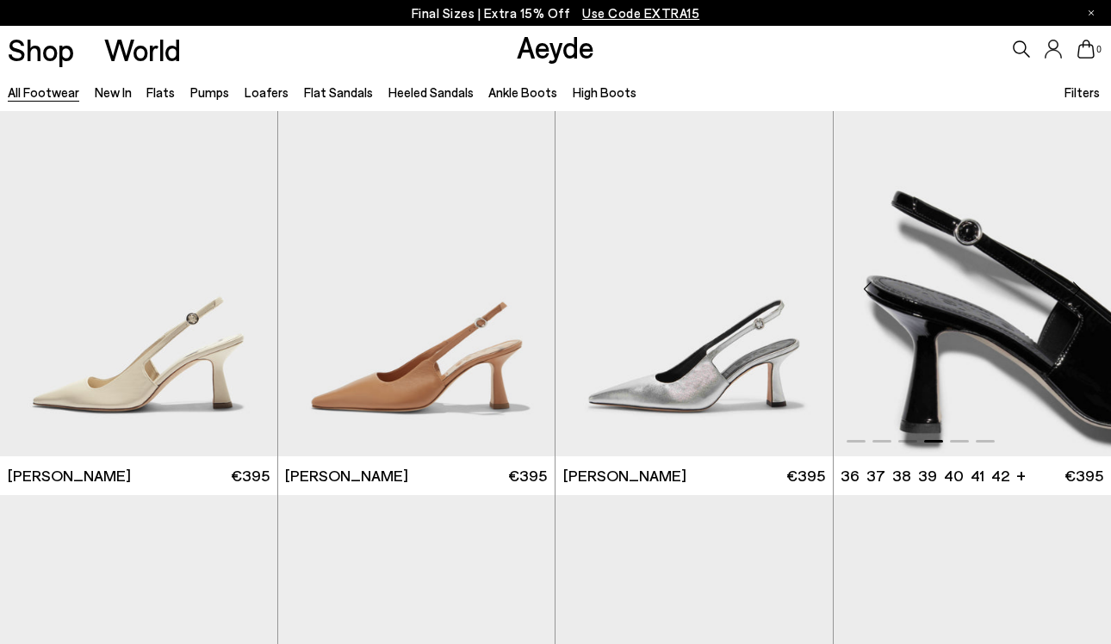
click at [1079, 288] on div "Next slide" at bounding box center [1077, 290] width 52 height 52
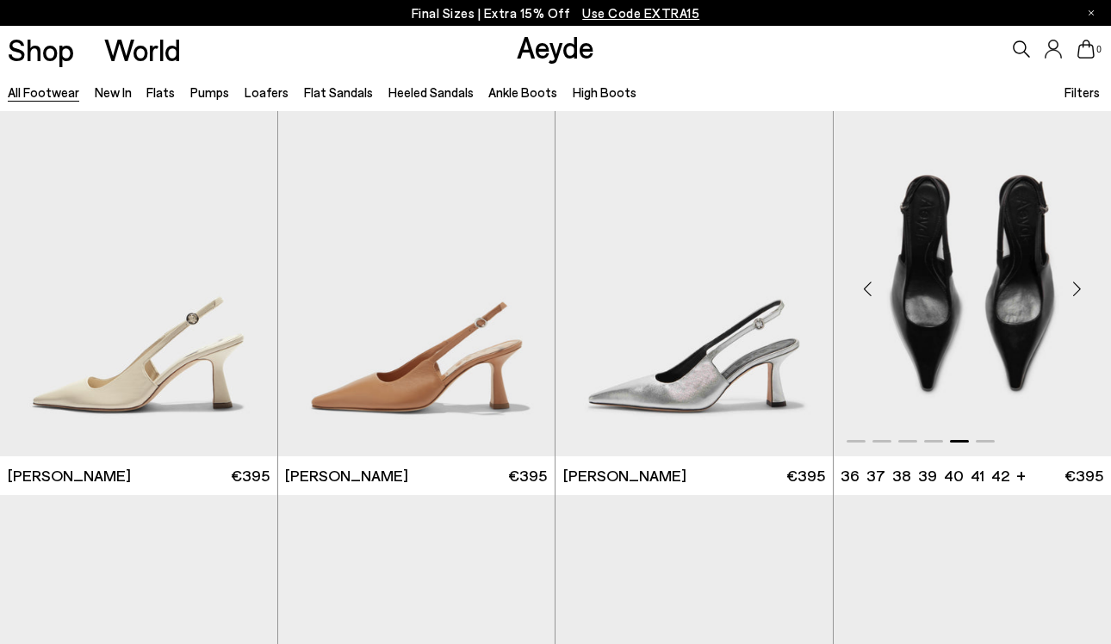
click at [1079, 288] on div "Next slide" at bounding box center [1077, 290] width 52 height 52
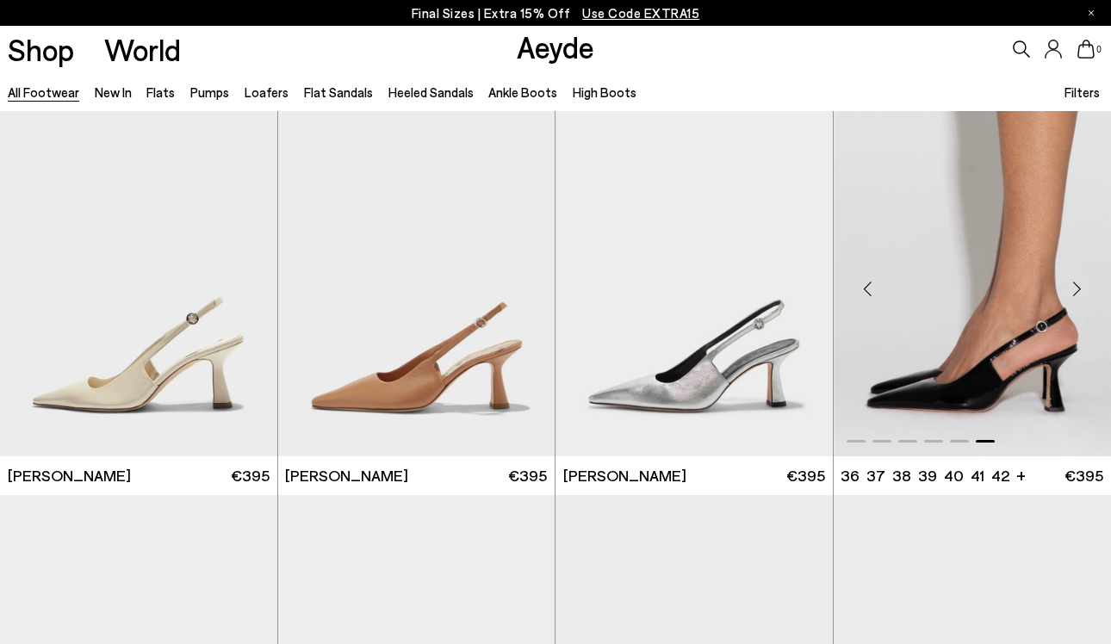
click at [983, 327] on img "6 / 6" at bounding box center [973, 283] width 278 height 348
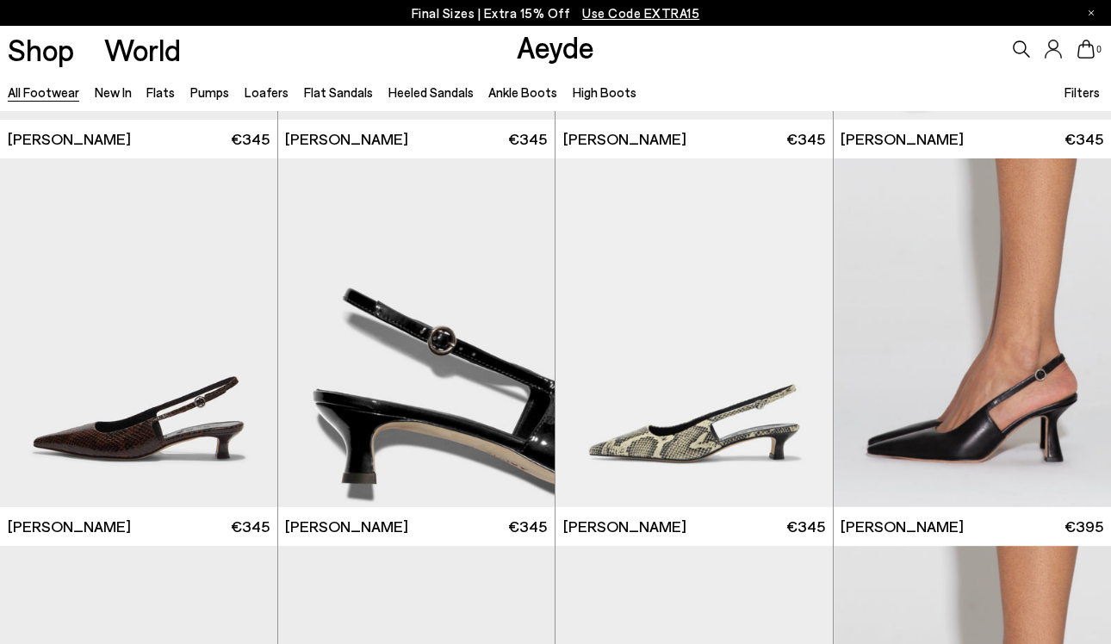
scroll to position [10395, 0]
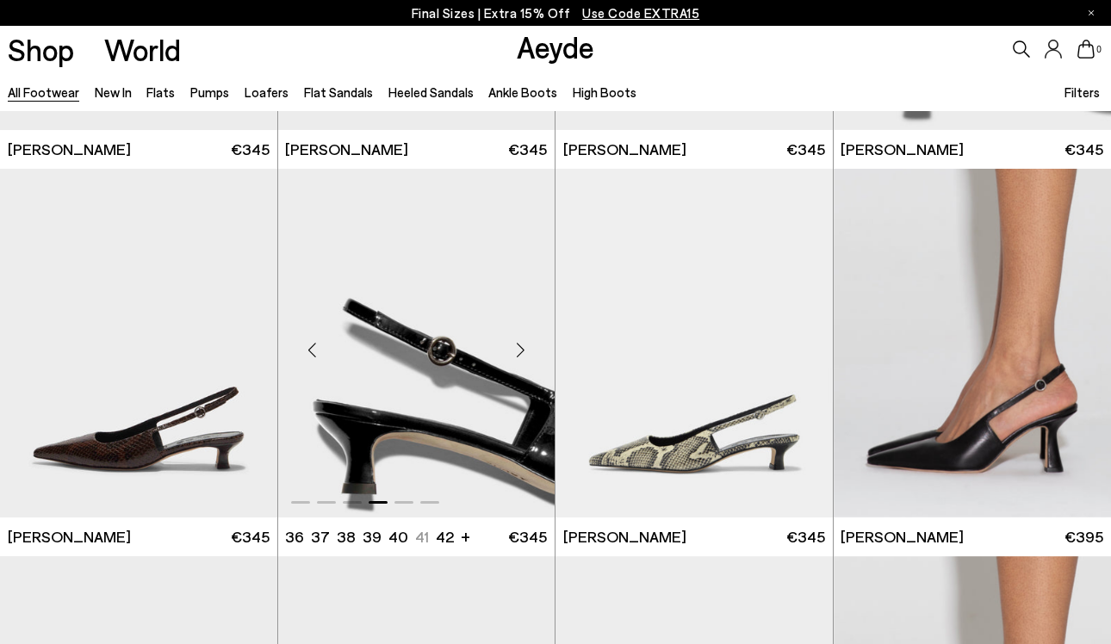
click at [424, 355] on img "4 / 6" at bounding box center [416, 343] width 277 height 348
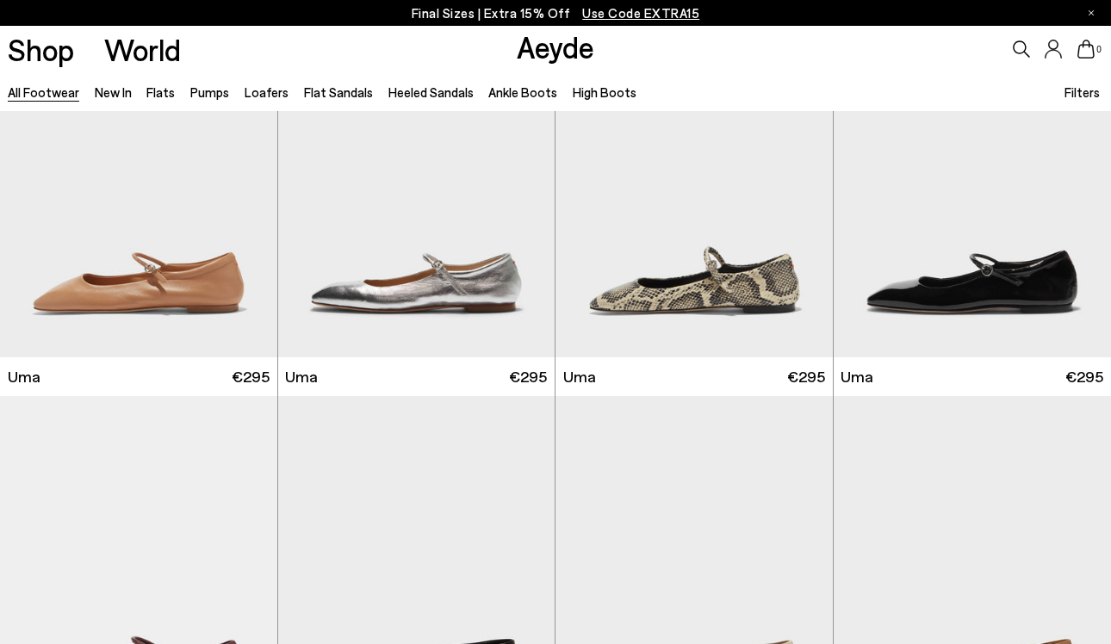
scroll to position [11751, 0]
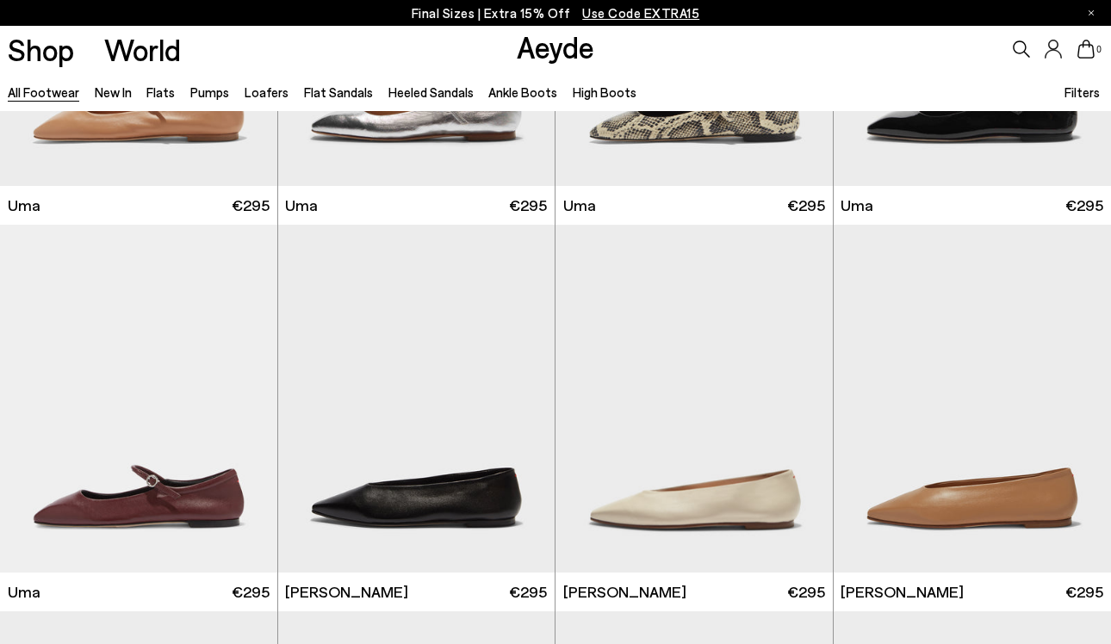
scroll to position [12240, 0]
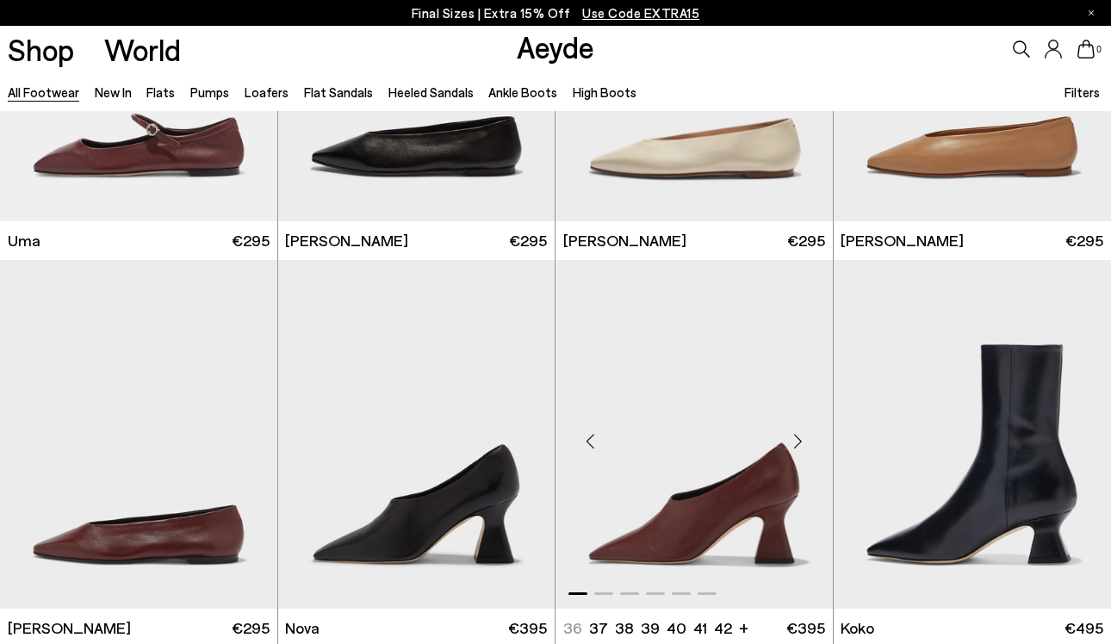
click at [798, 441] on div "Next slide" at bounding box center [799, 441] width 52 height 52
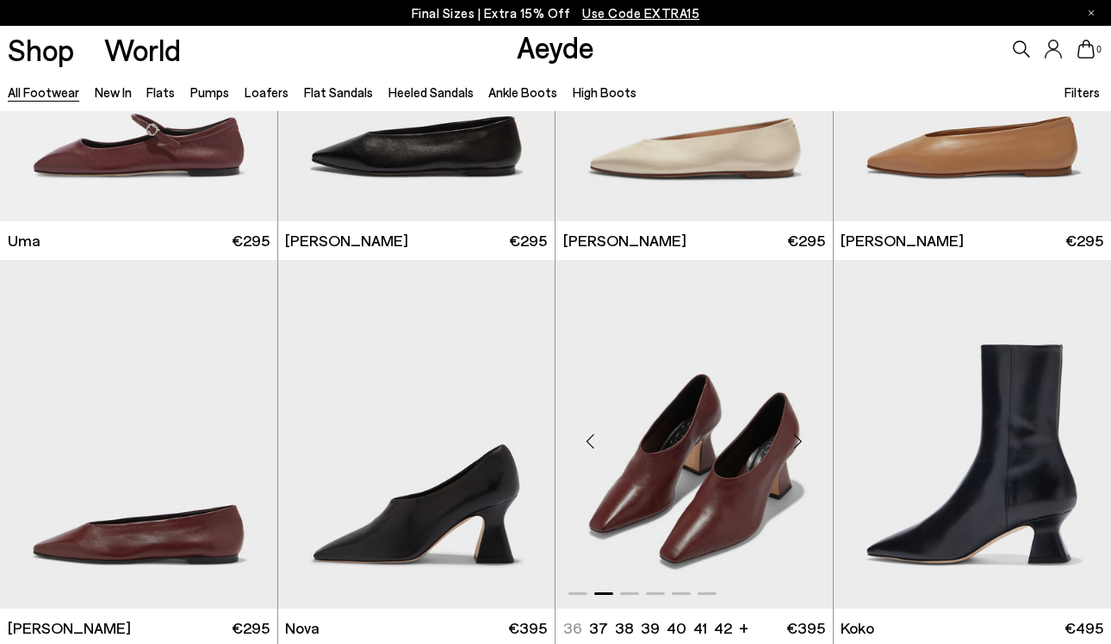
click at [798, 441] on div "Next slide" at bounding box center [799, 441] width 52 height 52
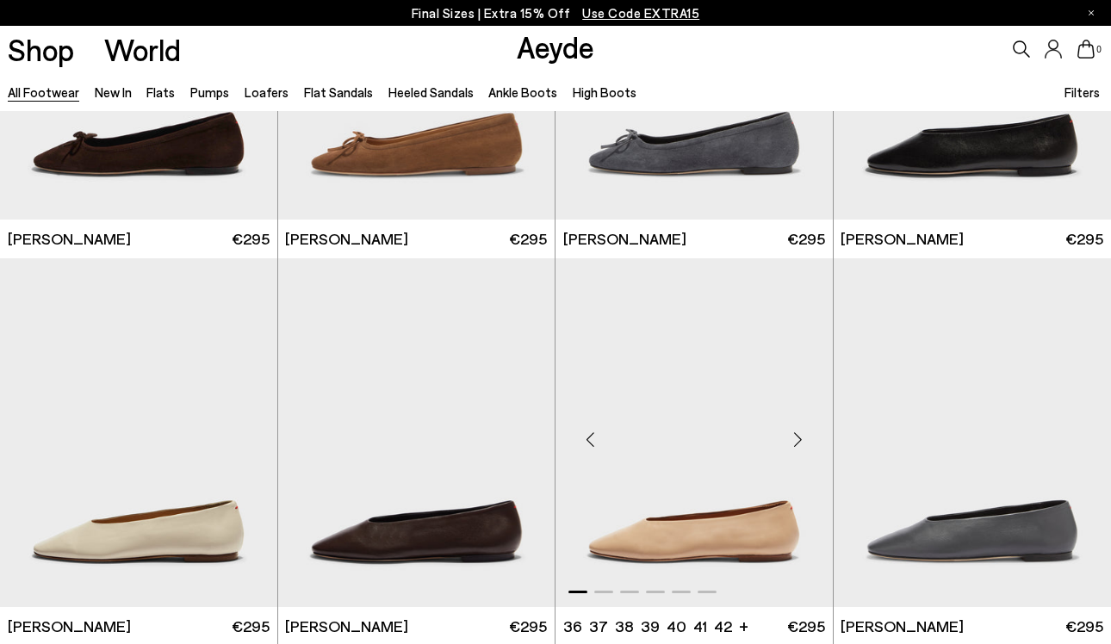
scroll to position [14533, 0]
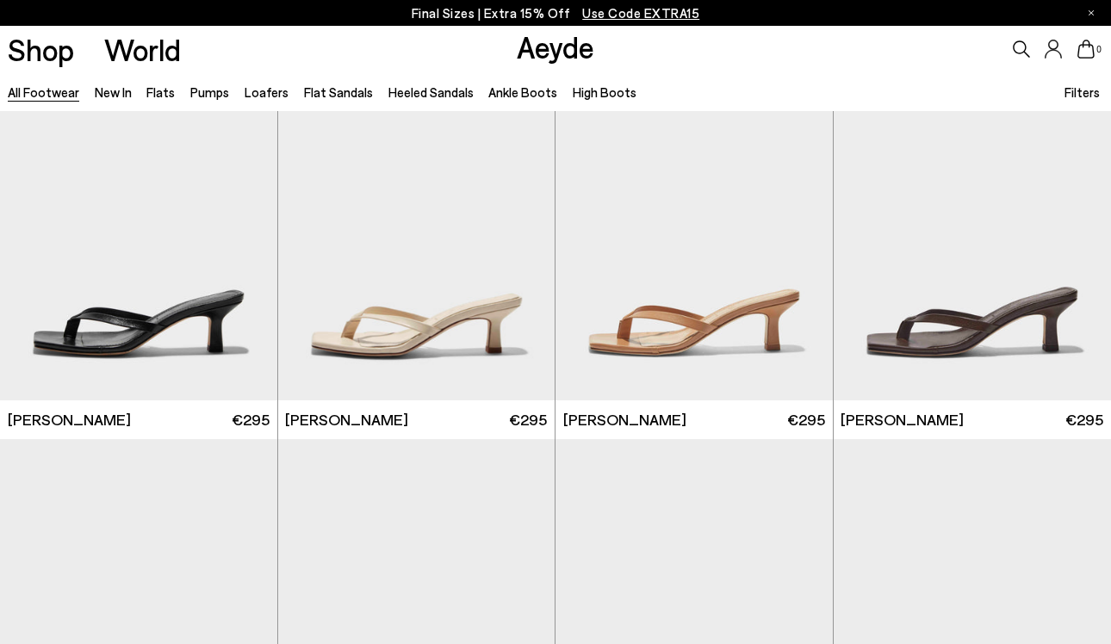
scroll to position [16355, 0]
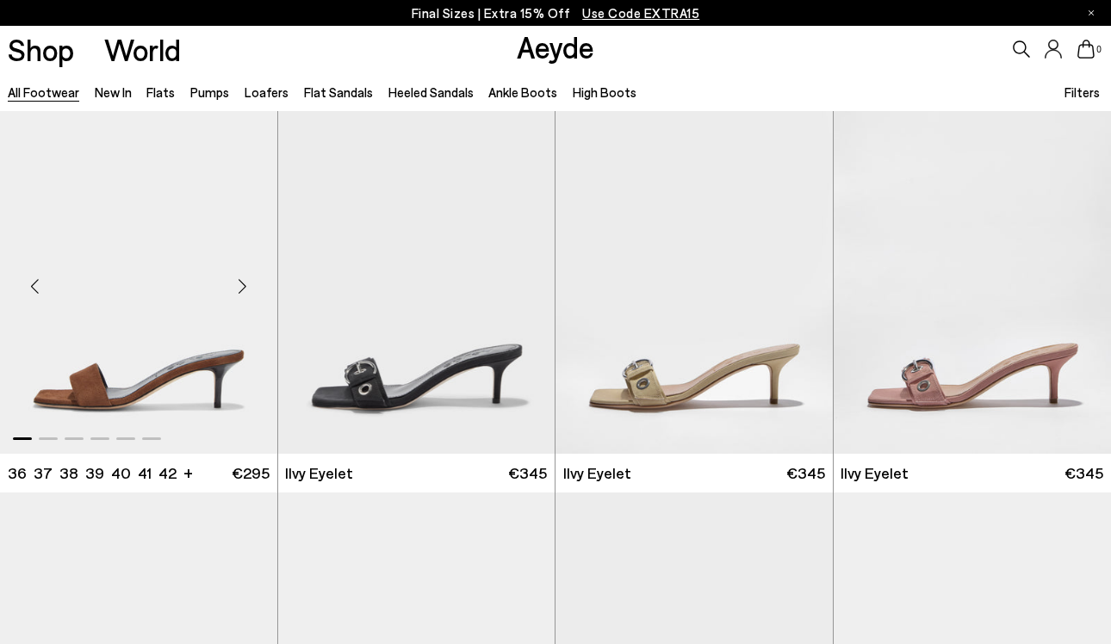
scroll to position [17000, 0]
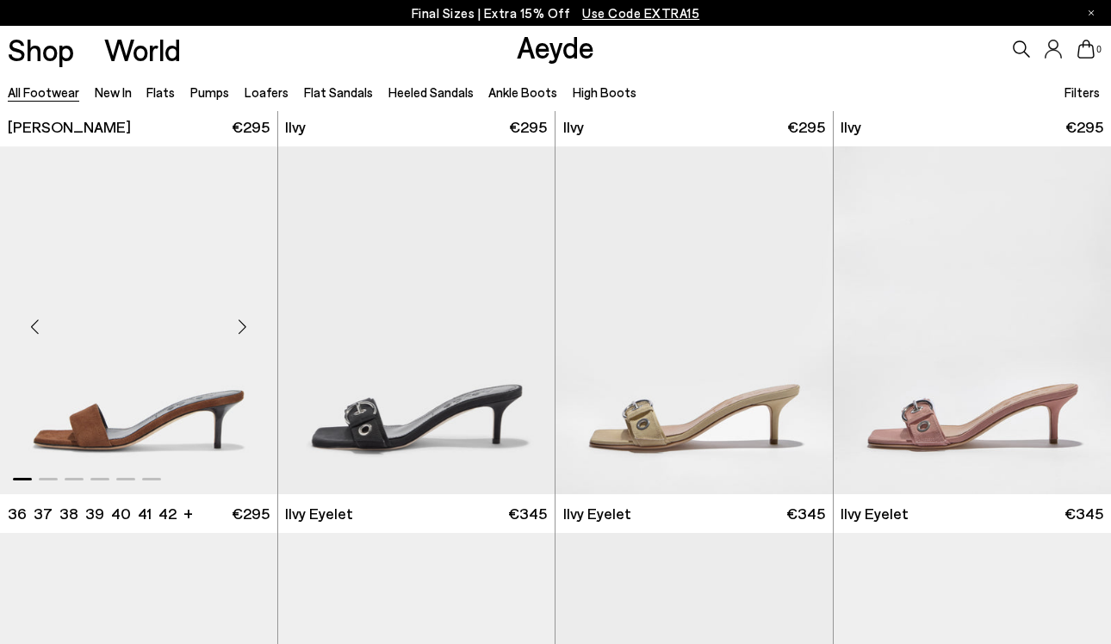
click at [246, 322] on div "Next slide" at bounding box center [243, 328] width 52 height 52
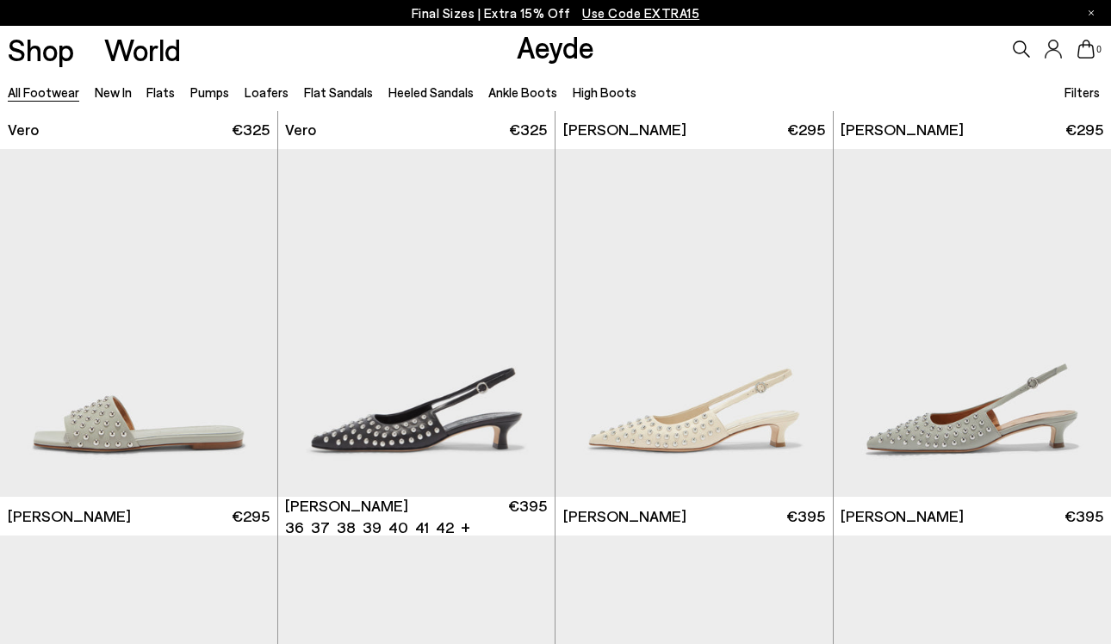
scroll to position [19212, 0]
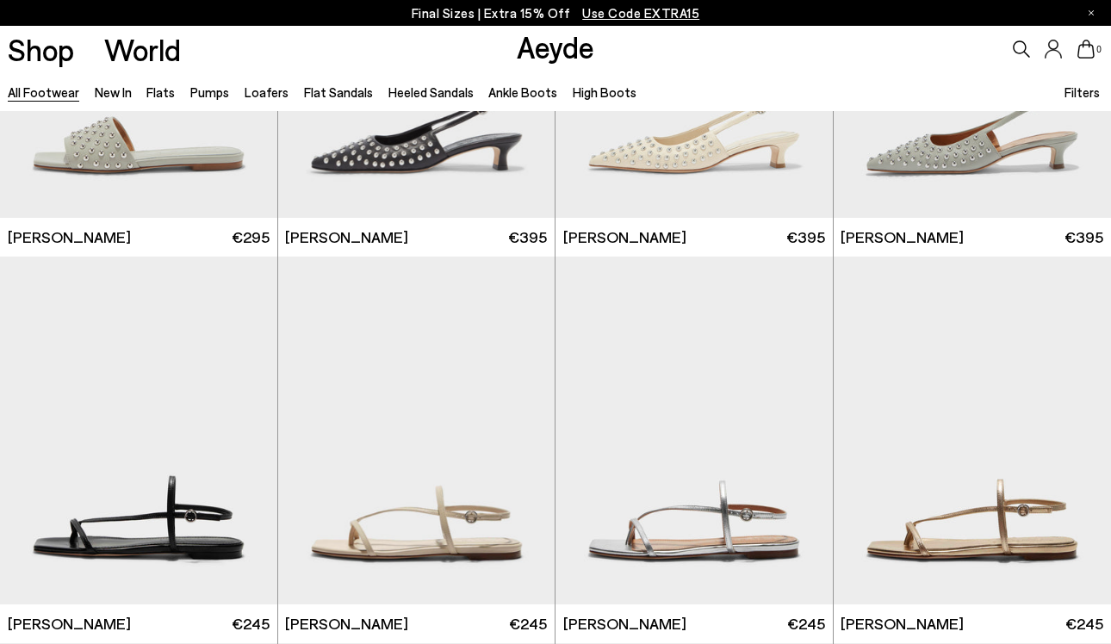
scroll to position [19729, 0]
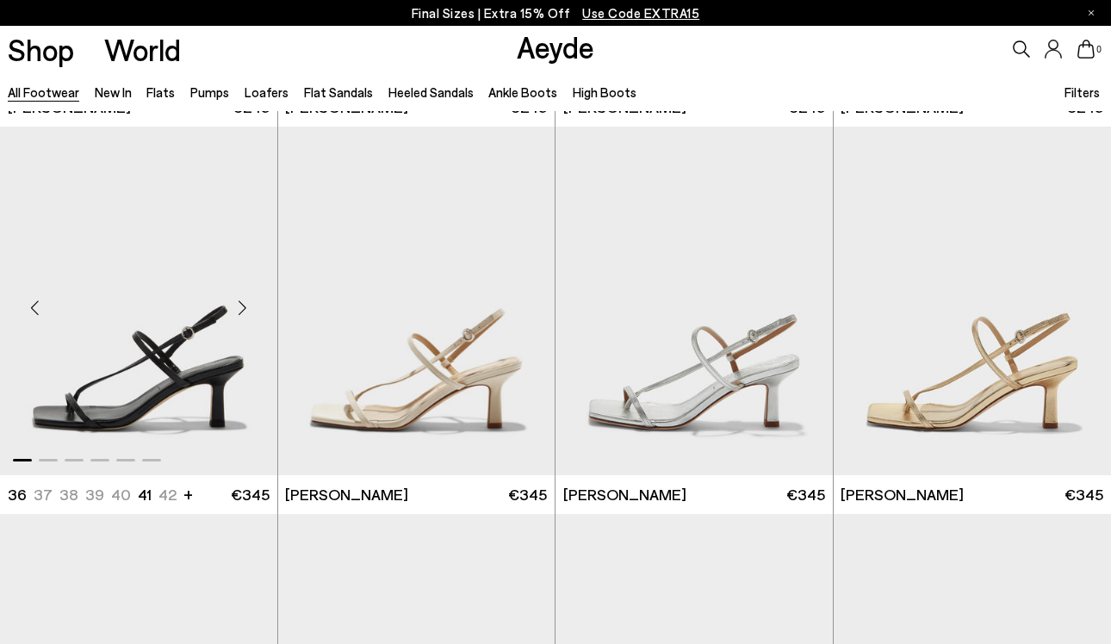
click at [258, 303] on div "Next slide" at bounding box center [243, 309] width 52 height 52
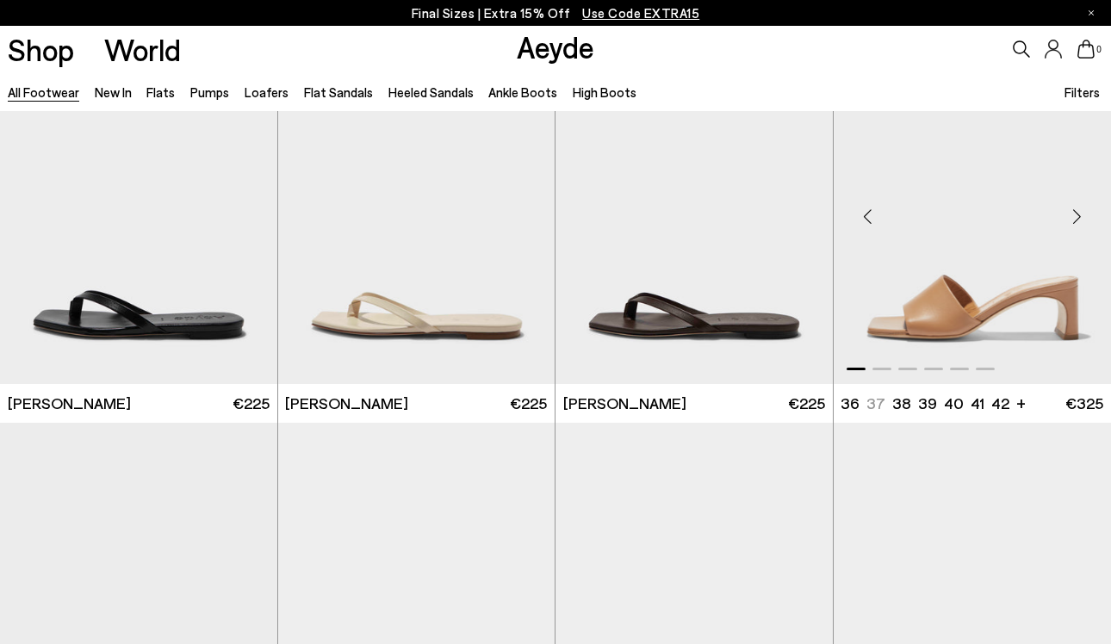
scroll to position [20086, 0]
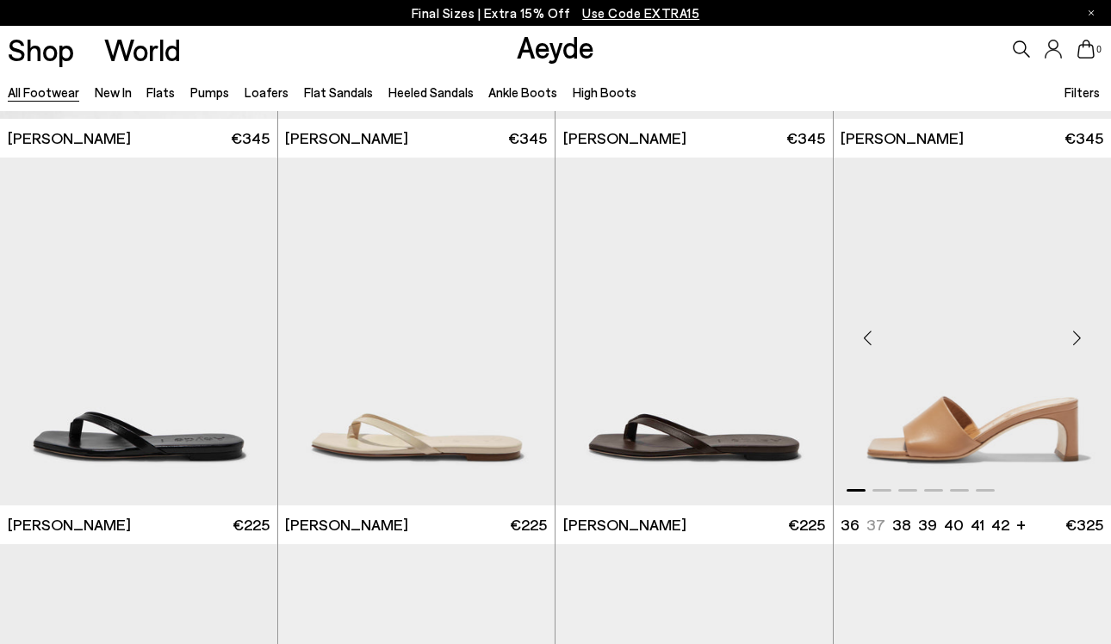
click at [1083, 339] on div "Next slide" at bounding box center [1077, 339] width 52 height 52
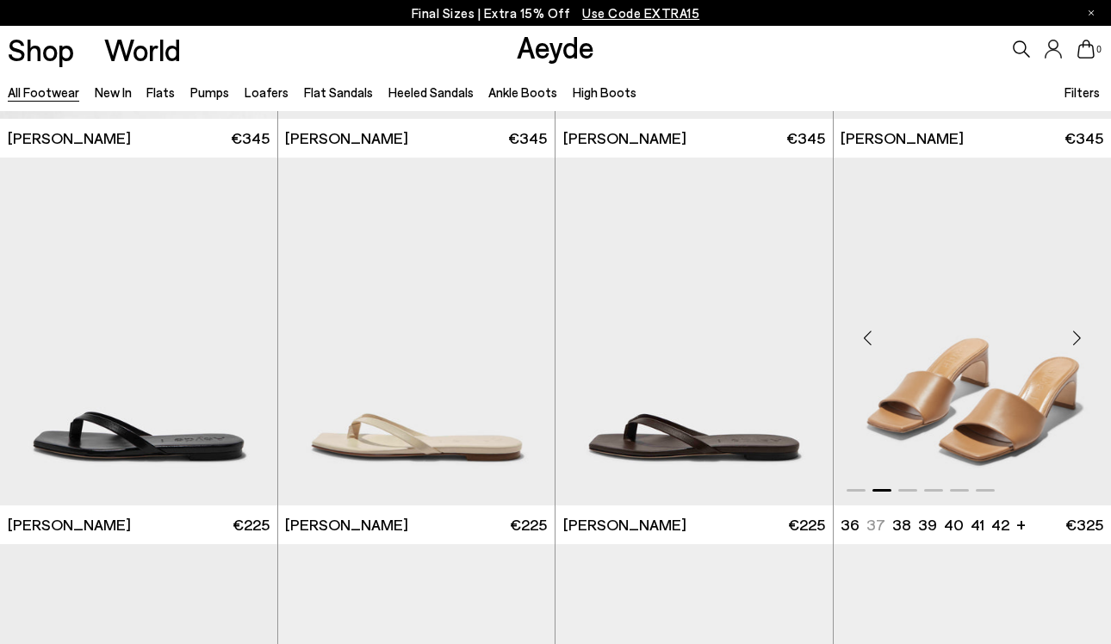
click at [1083, 339] on div "Next slide" at bounding box center [1077, 339] width 52 height 52
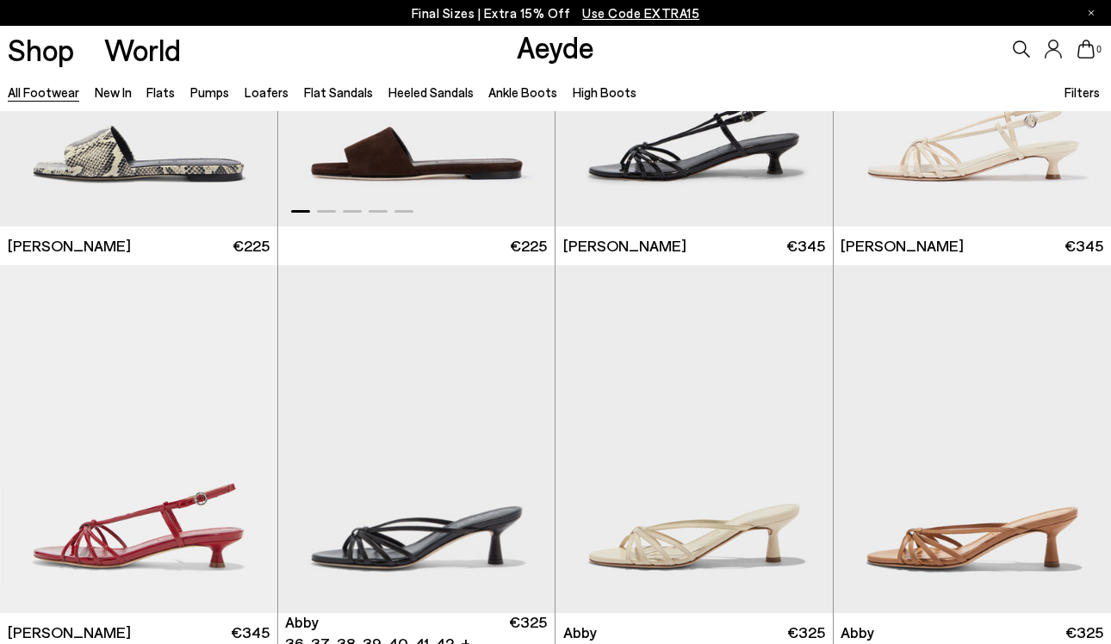
scroll to position [21297, 0]
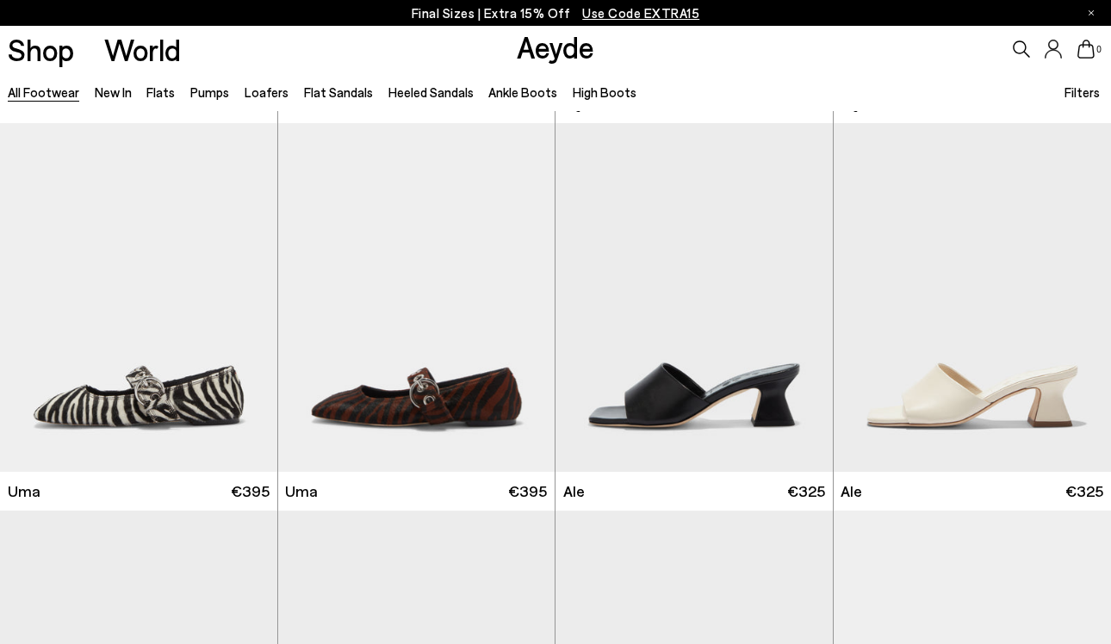
scroll to position [23054, 0]
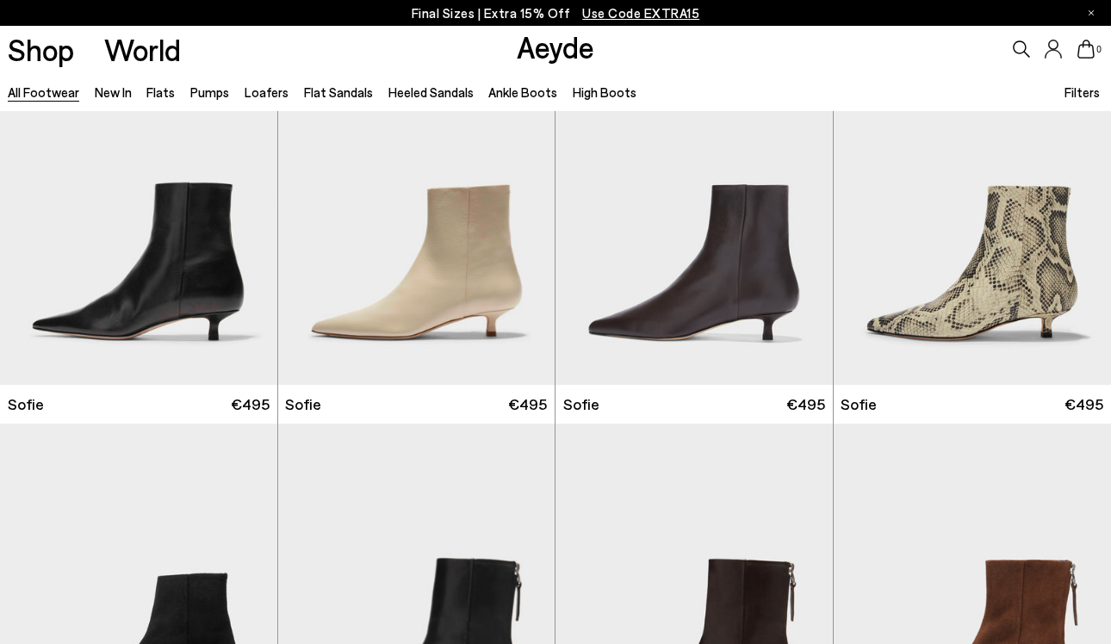
scroll to position [24081, 0]
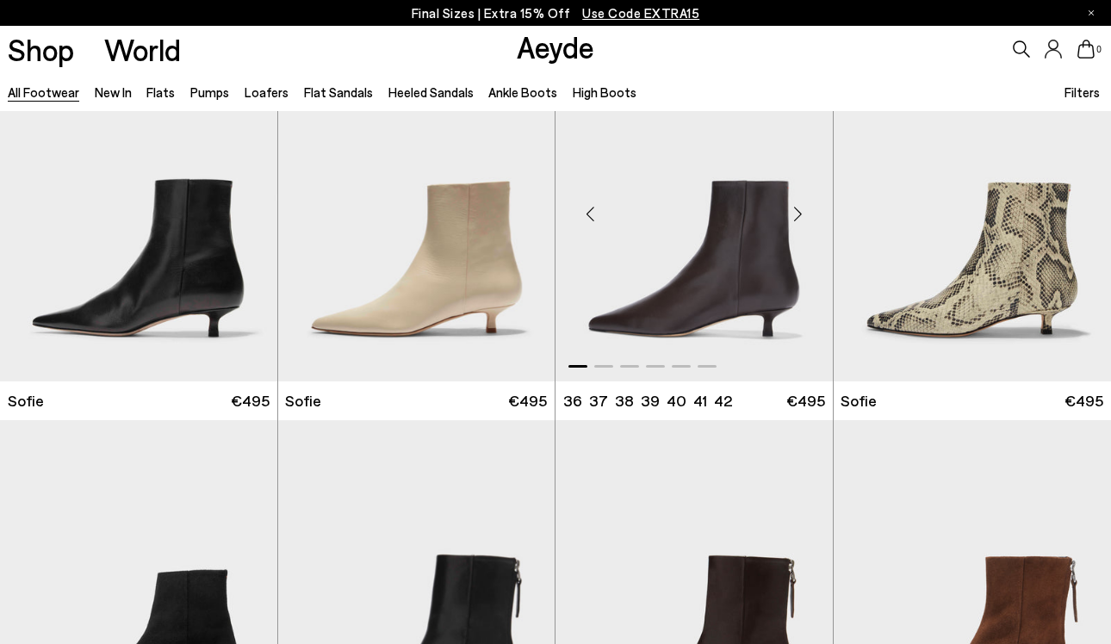
click at [799, 215] on div "Next slide" at bounding box center [799, 215] width 52 height 52
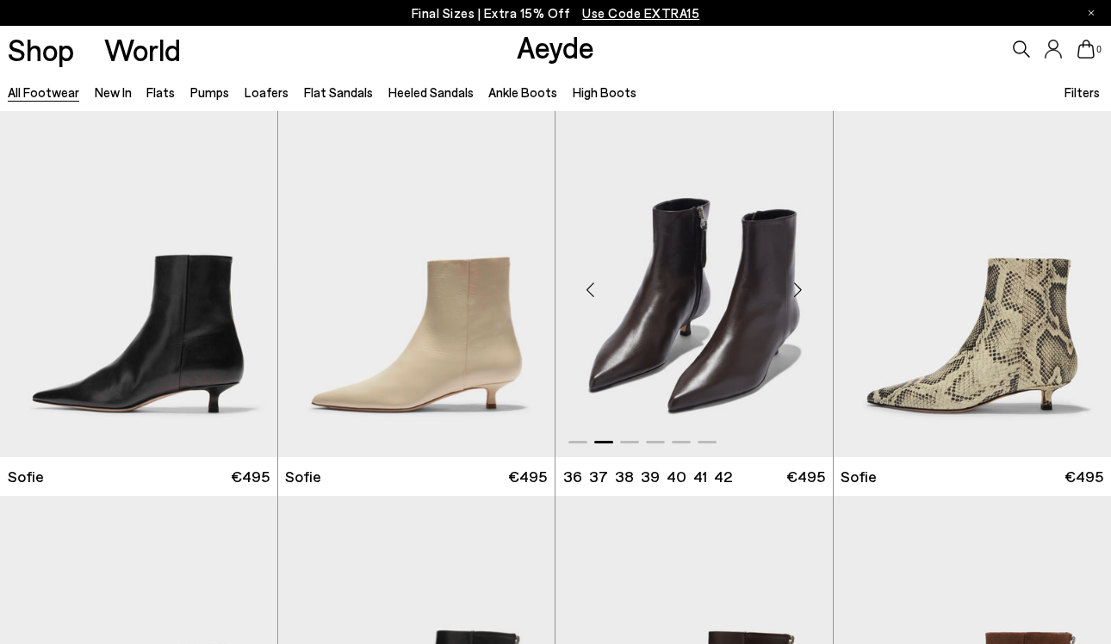
scroll to position [24001, 0]
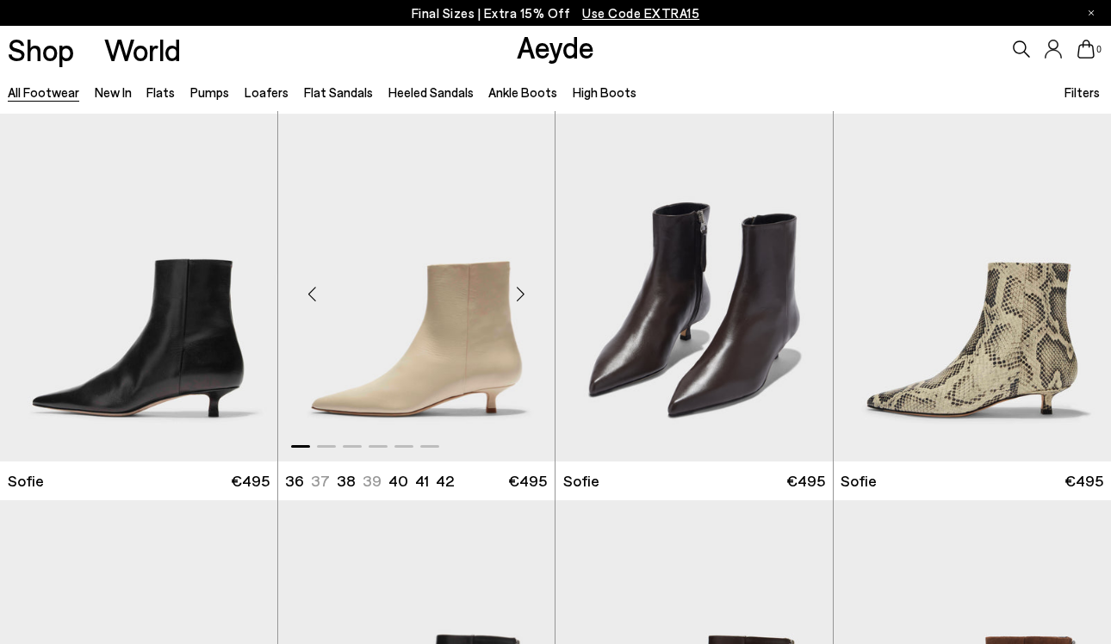
click at [531, 292] on div "Next slide" at bounding box center [521, 295] width 52 height 52
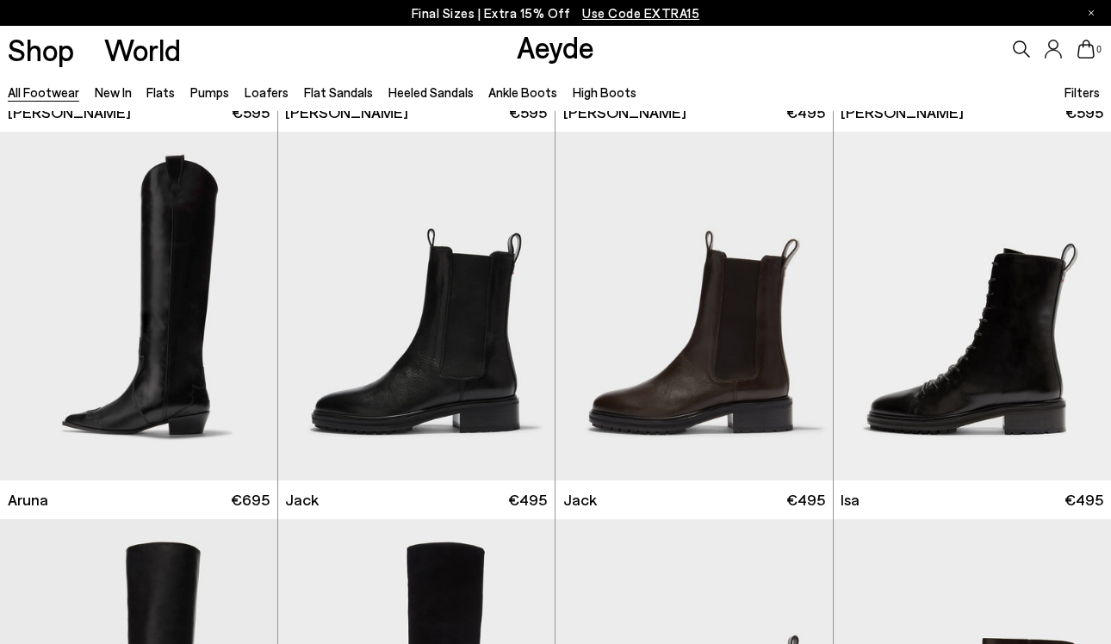
scroll to position [26177, 0]
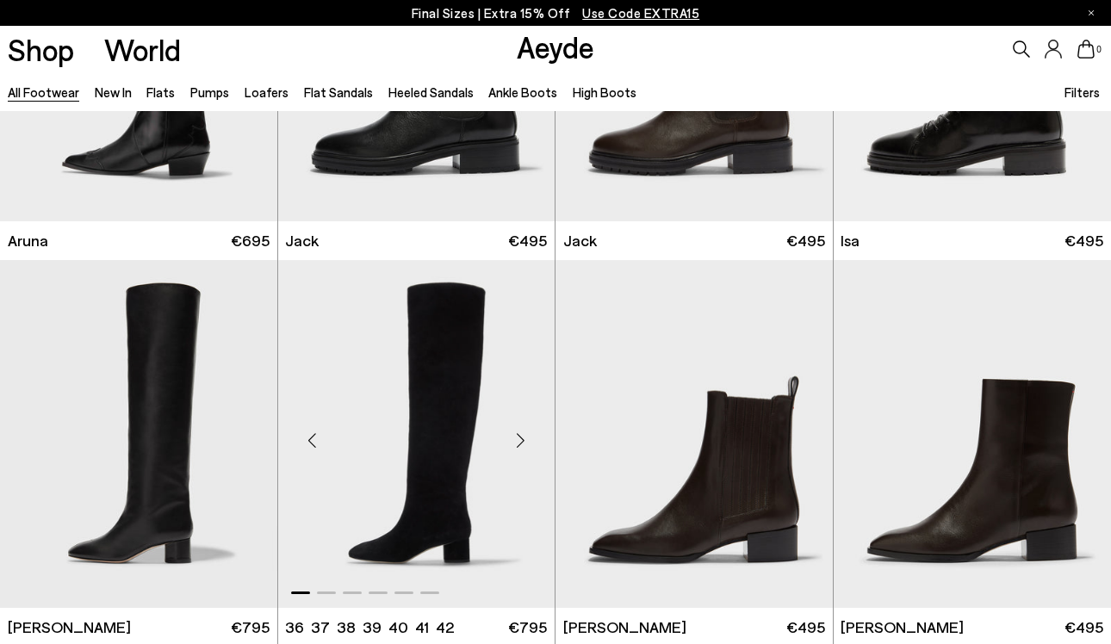
click at [522, 436] on div "Next slide" at bounding box center [521, 441] width 52 height 52
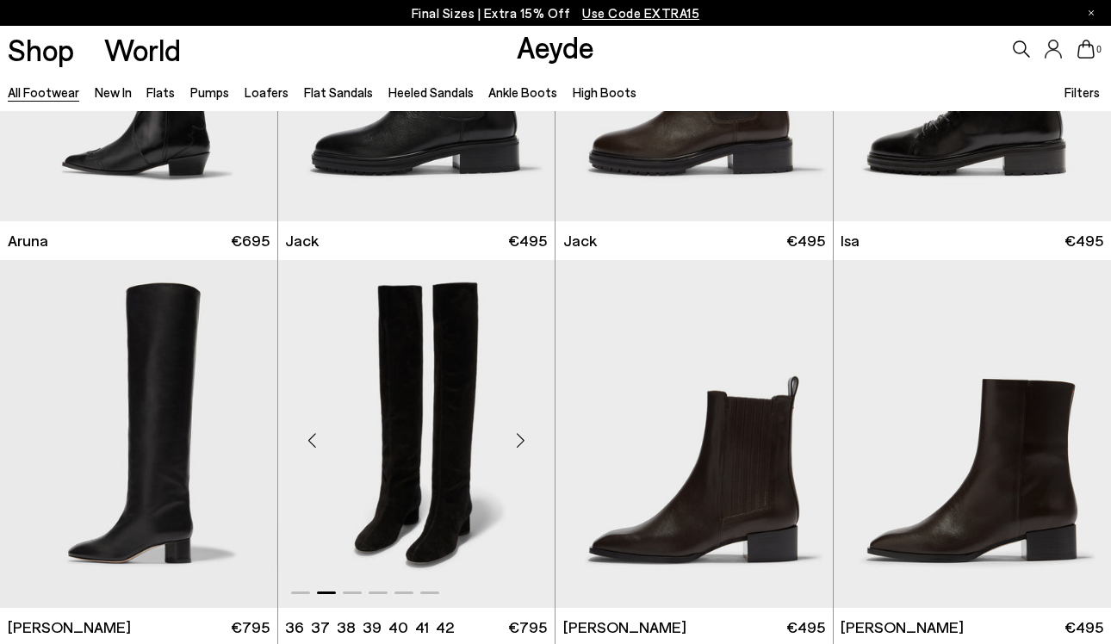
click at [522, 436] on div "Next slide" at bounding box center [521, 441] width 52 height 52
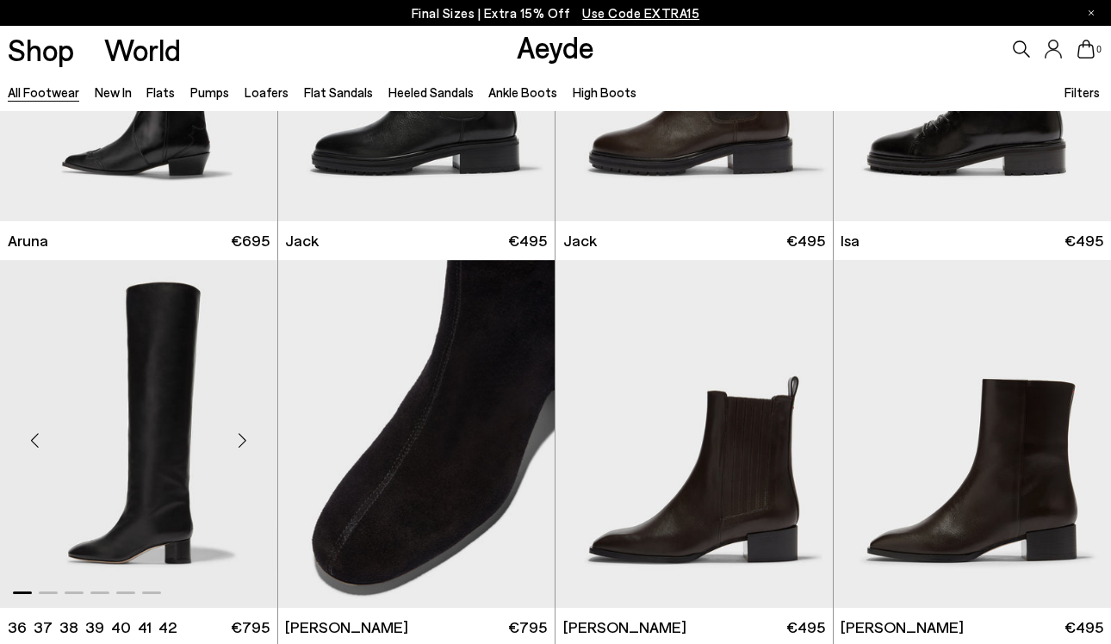
click at [243, 439] on div "Next slide" at bounding box center [243, 441] width 52 height 52
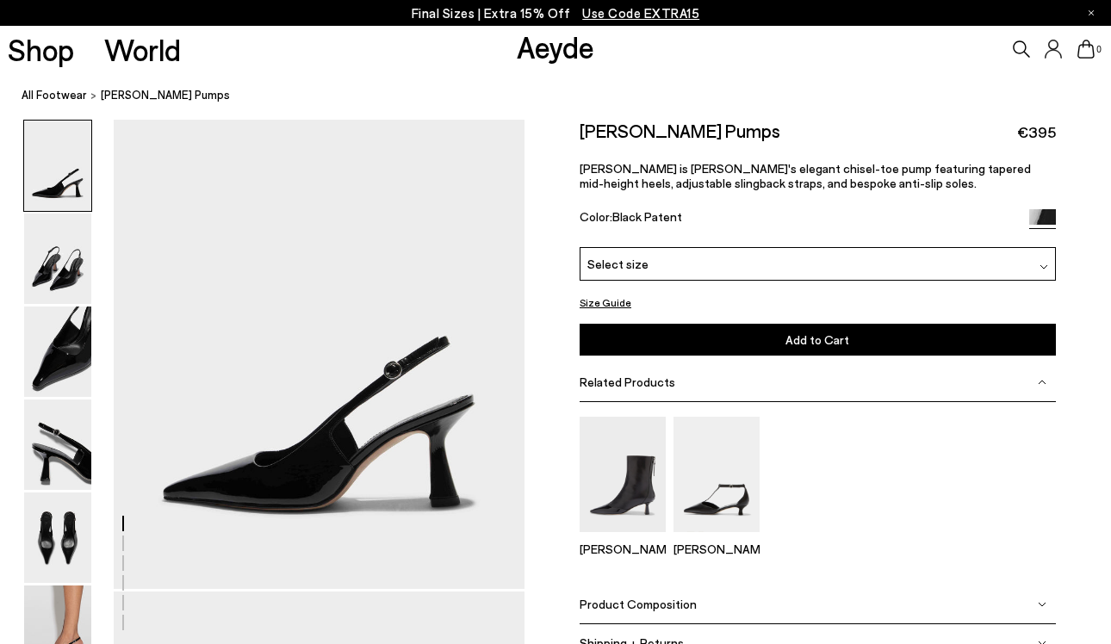
scroll to position [57, 0]
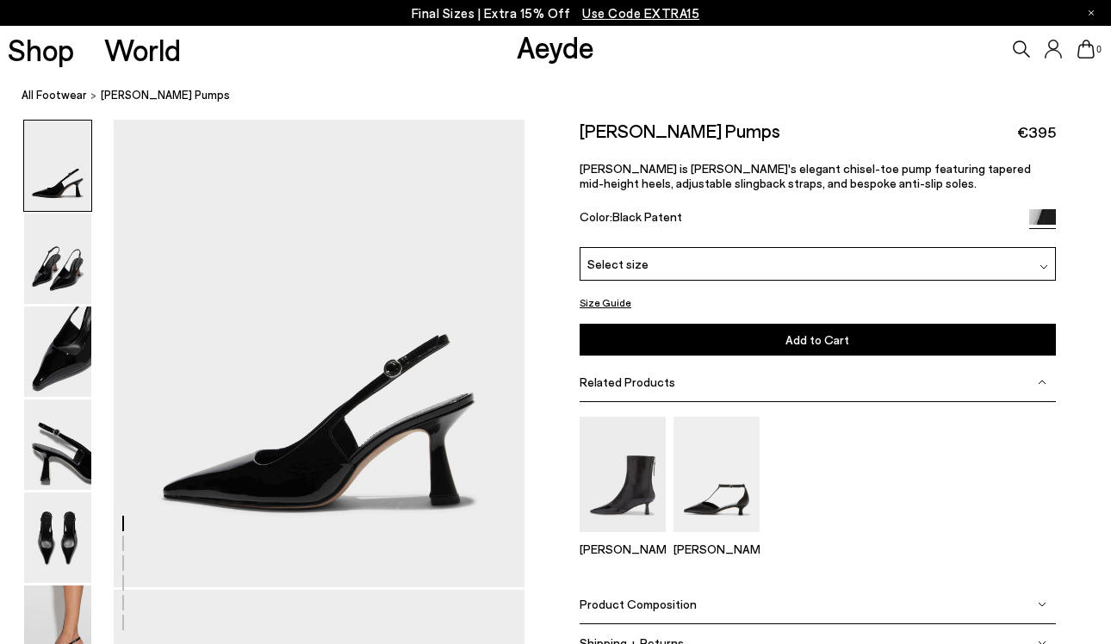
click at [606, 305] on button "Size Guide" at bounding box center [606, 303] width 52 height 22
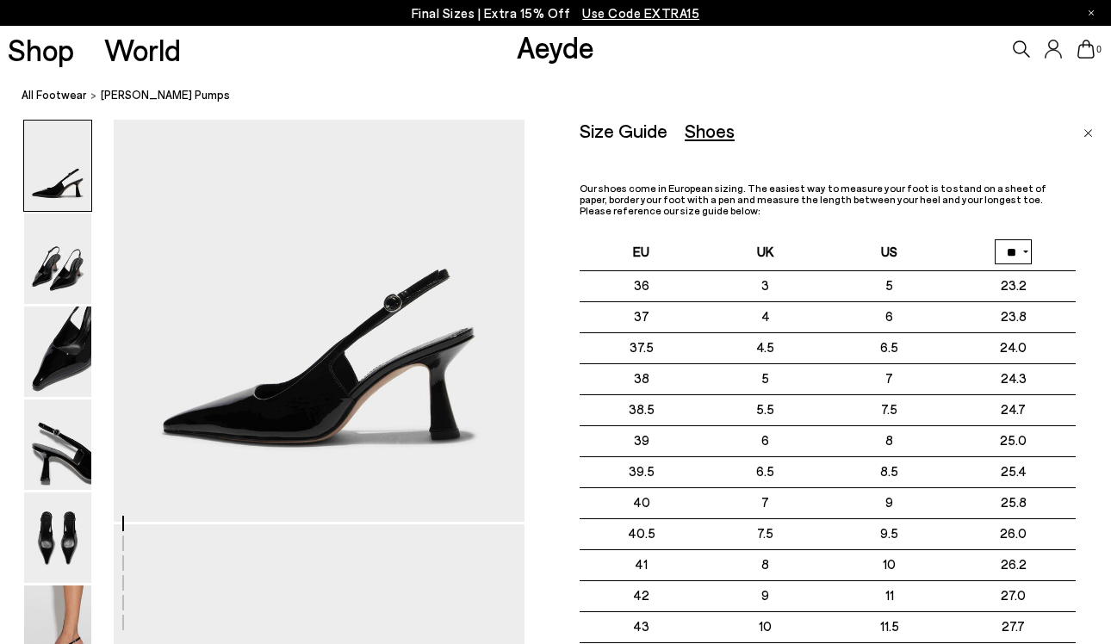
scroll to position [0, 0]
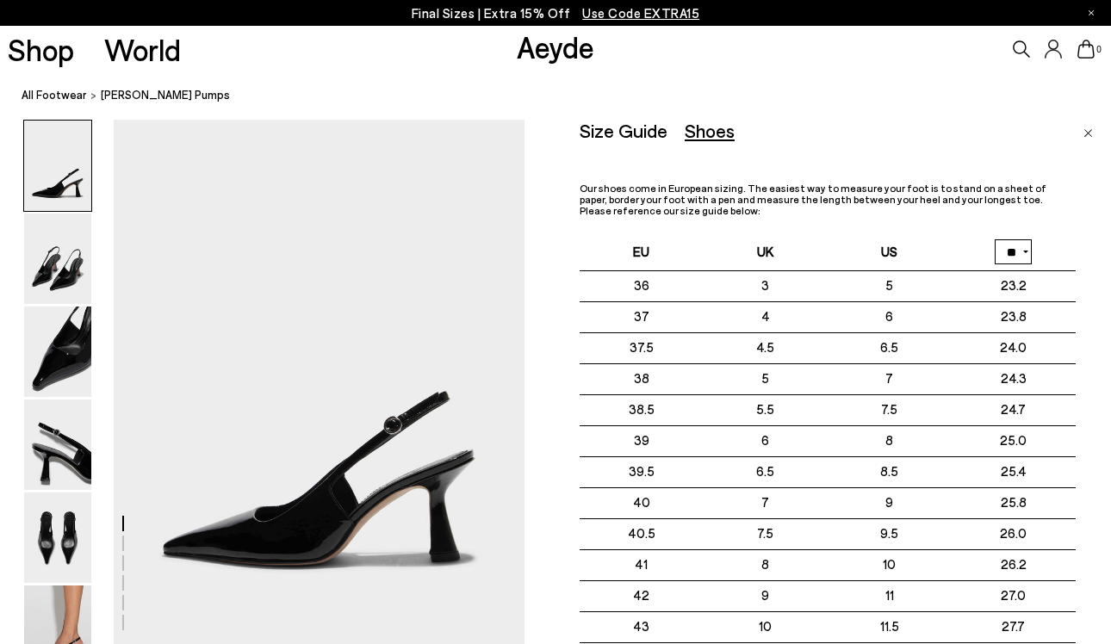
click at [702, 135] on div "Shoes" at bounding box center [710, 131] width 50 height 22
click at [580, 124] on div "Size Guide" at bounding box center [624, 131] width 88 height 22
click at [613, 130] on div "Size Guide" at bounding box center [624, 131] width 88 height 22
click at [698, 131] on div "Shoes" at bounding box center [710, 131] width 50 height 22
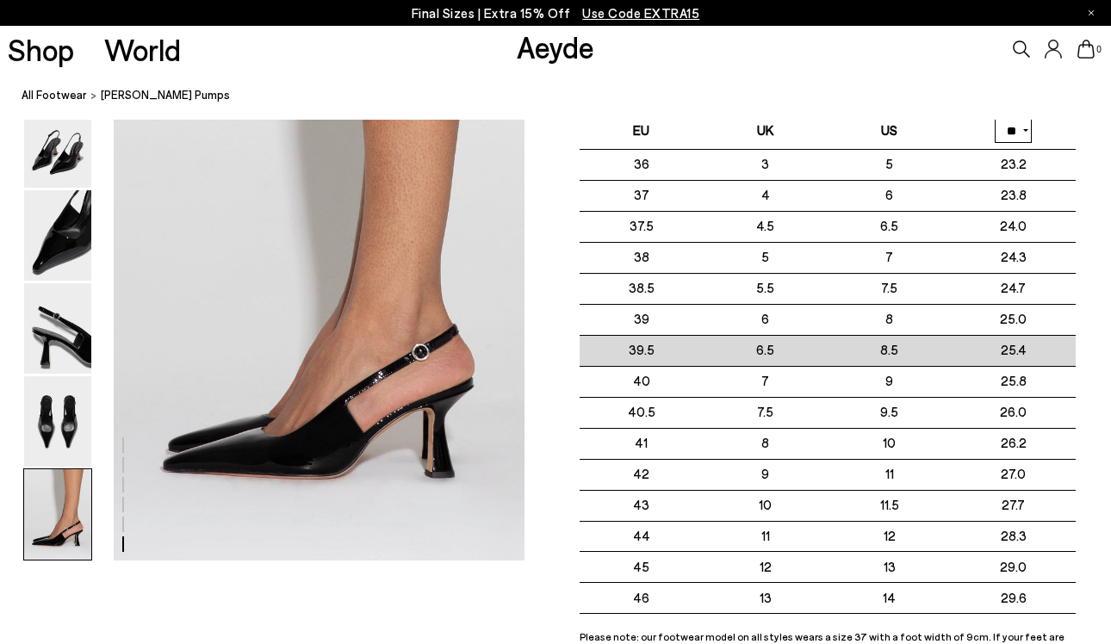
scroll to position [2831, 0]
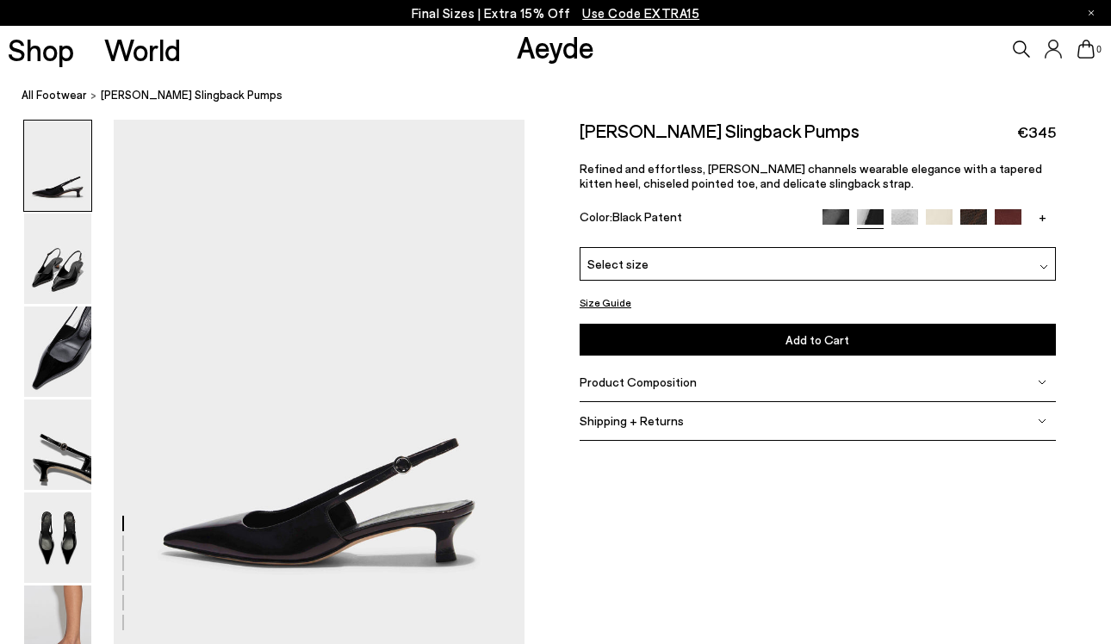
click at [1043, 216] on link "+" at bounding box center [1043, 217] width 27 height 16
click at [1050, 218] on img at bounding box center [1043, 222] width 27 height 27
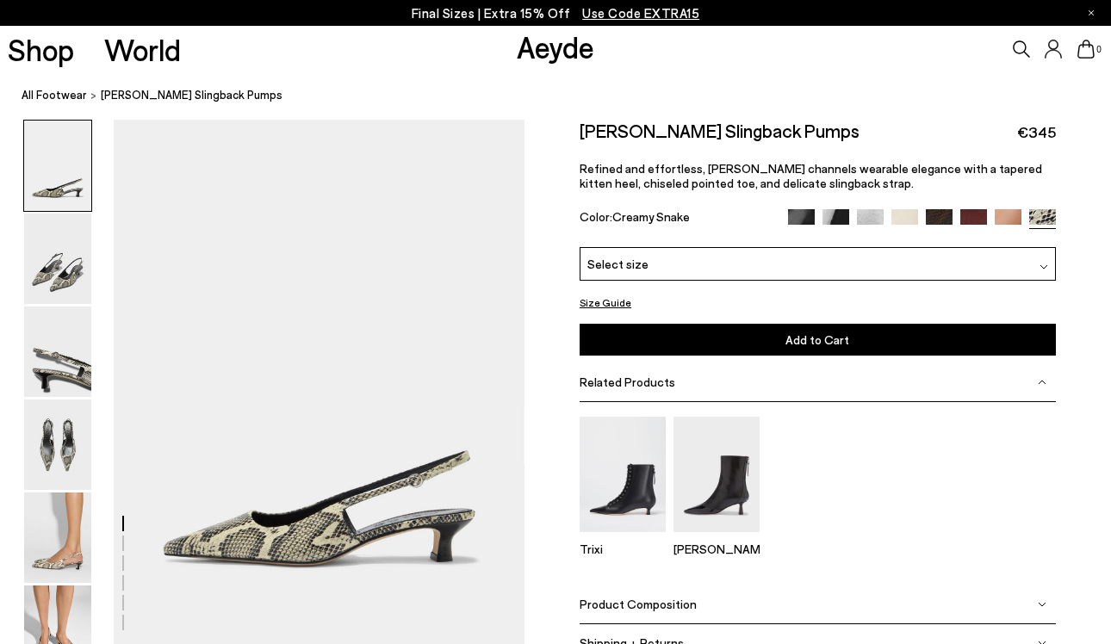
click at [1007, 213] on img at bounding box center [1008, 222] width 27 height 27
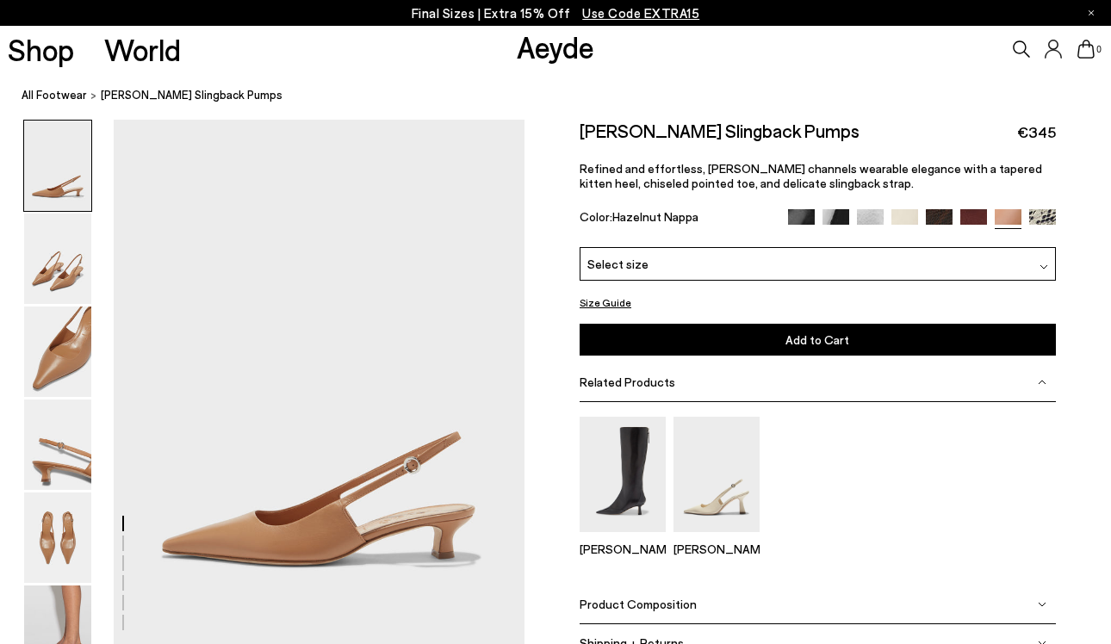
click at [973, 213] on img at bounding box center [974, 222] width 27 height 27
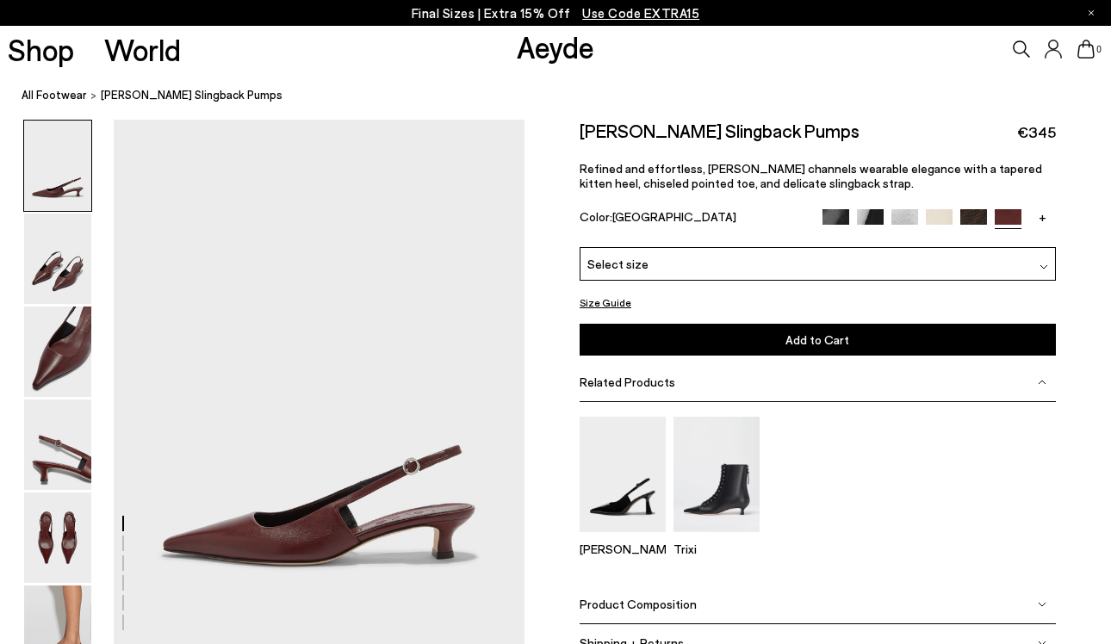
click at [939, 214] on img at bounding box center [939, 222] width 27 height 27
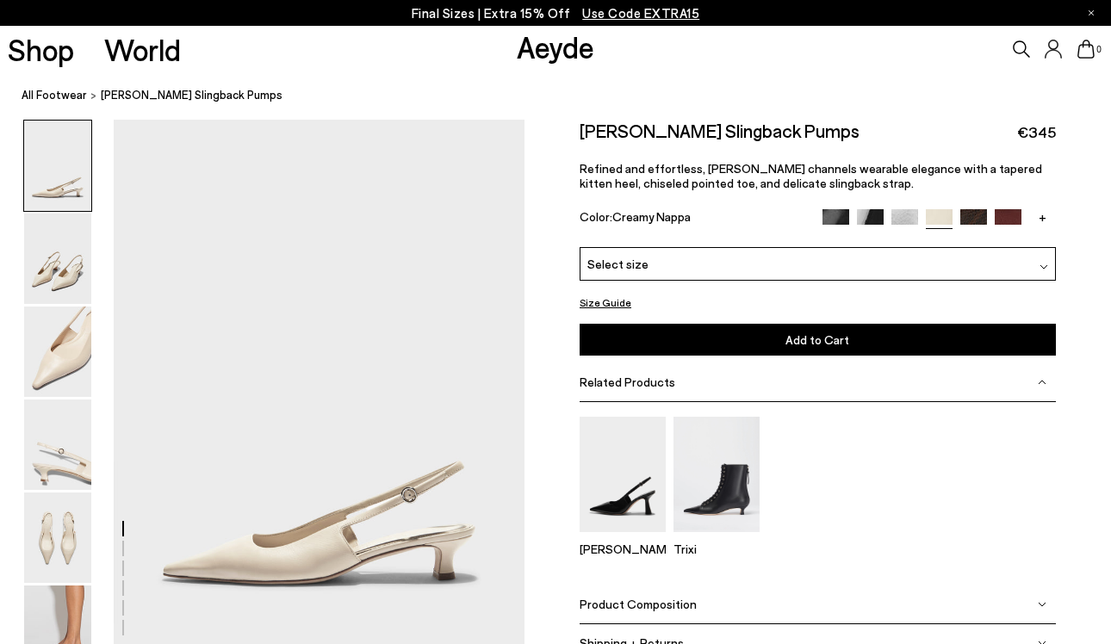
click at [903, 217] on img at bounding box center [905, 222] width 27 height 27
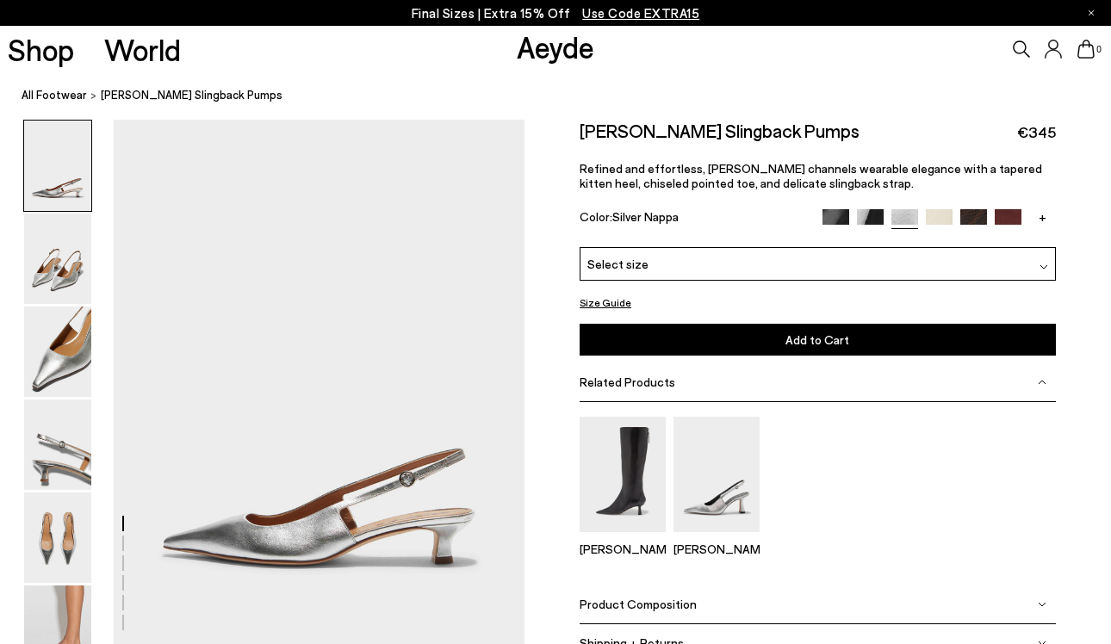
click at [869, 216] on img at bounding box center [870, 222] width 27 height 27
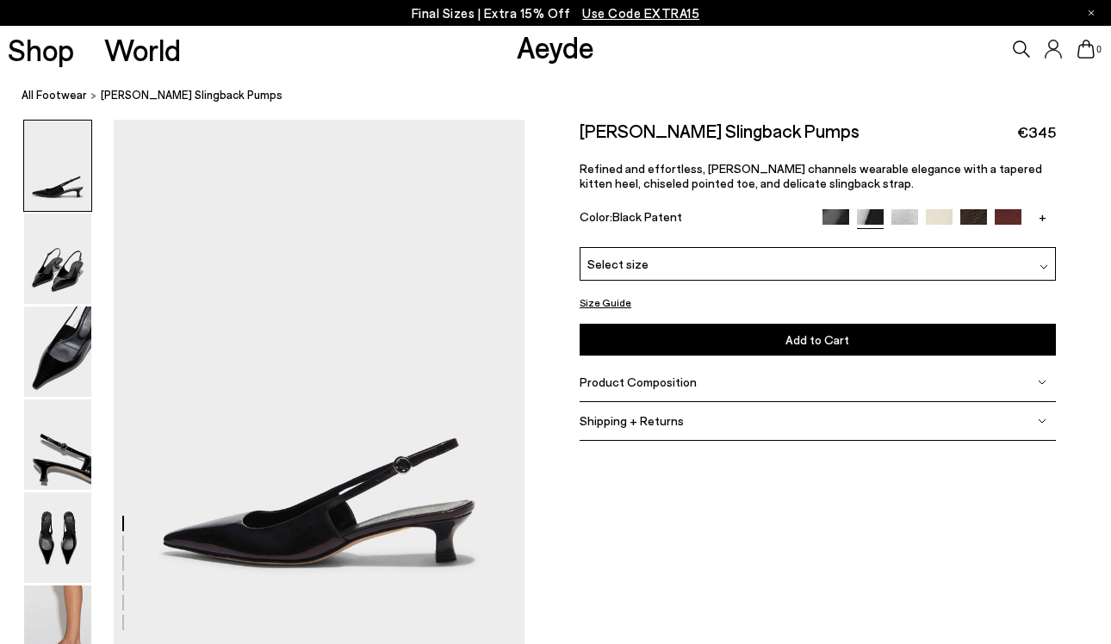
click at [829, 217] on img at bounding box center [836, 222] width 27 height 27
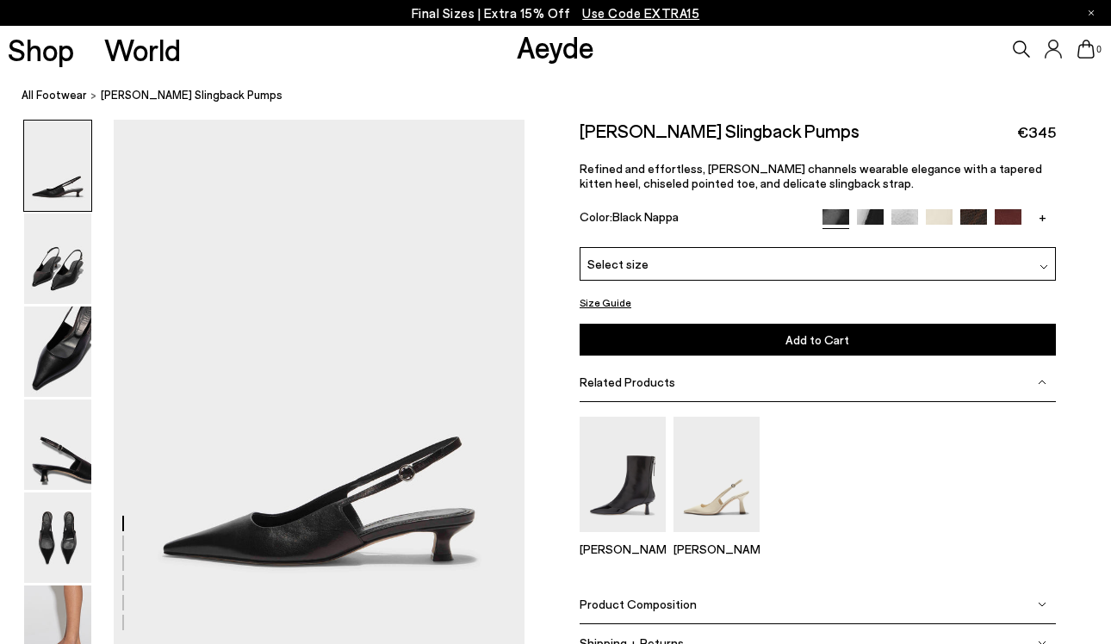
click at [1005, 213] on img at bounding box center [1008, 222] width 27 height 27
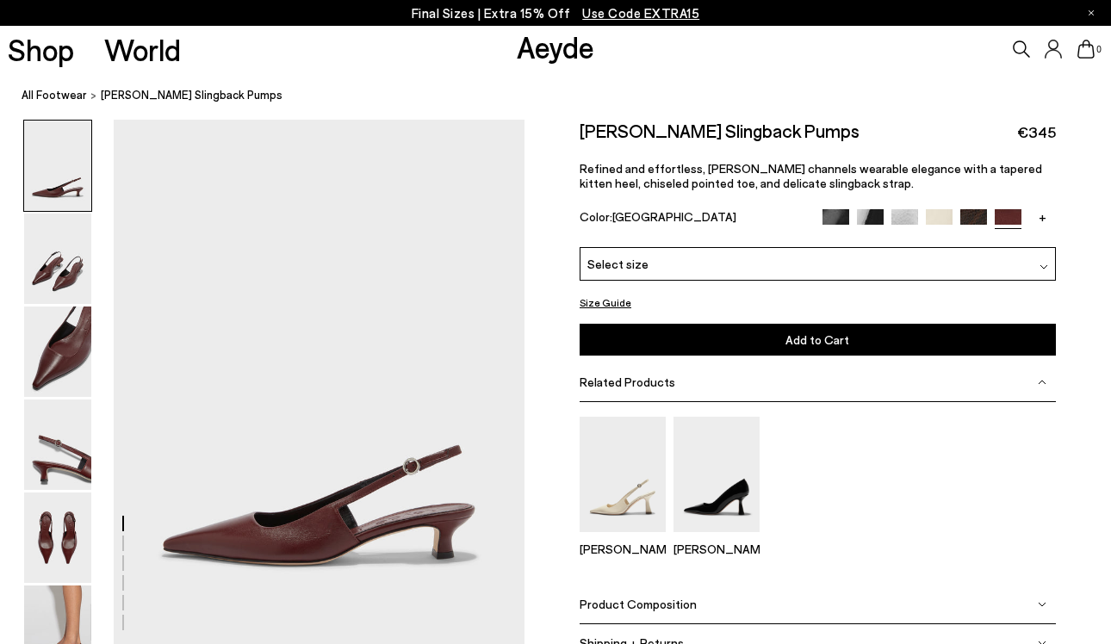
click at [1042, 215] on link "+" at bounding box center [1043, 217] width 27 height 16
click at [1002, 216] on img at bounding box center [1008, 222] width 27 height 27
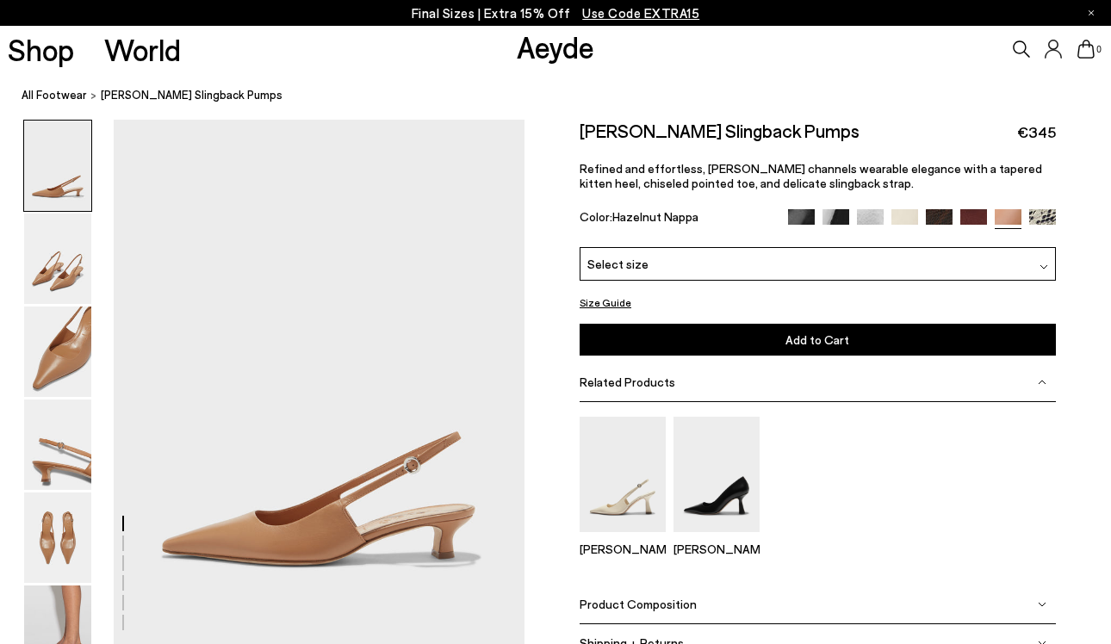
click at [938, 216] on img at bounding box center [939, 222] width 27 height 27
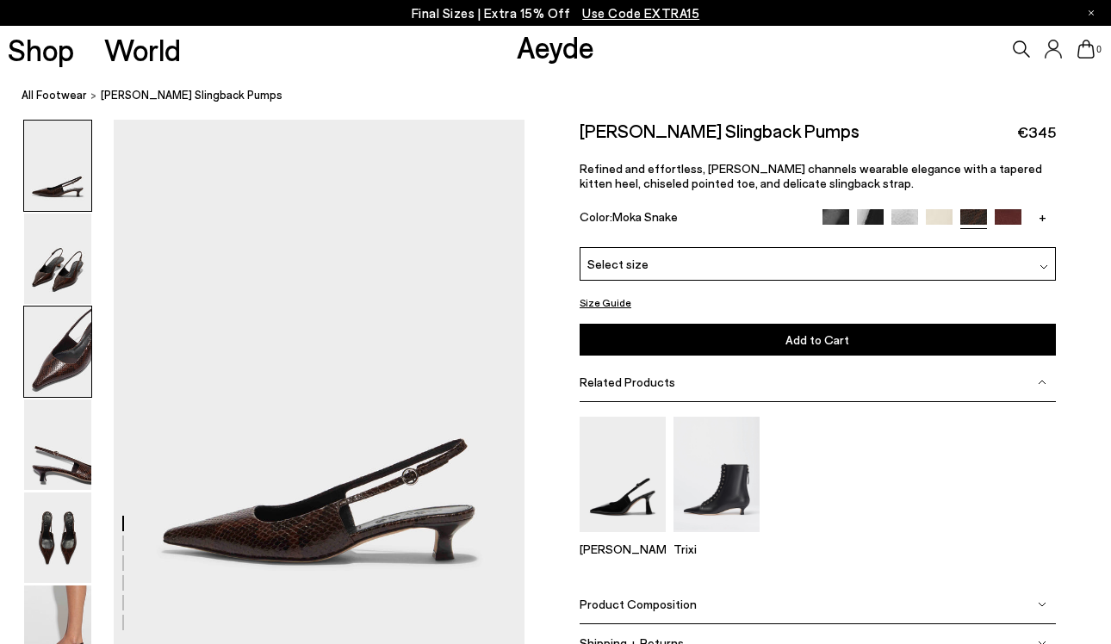
click at [53, 368] on img at bounding box center [57, 352] width 67 height 90
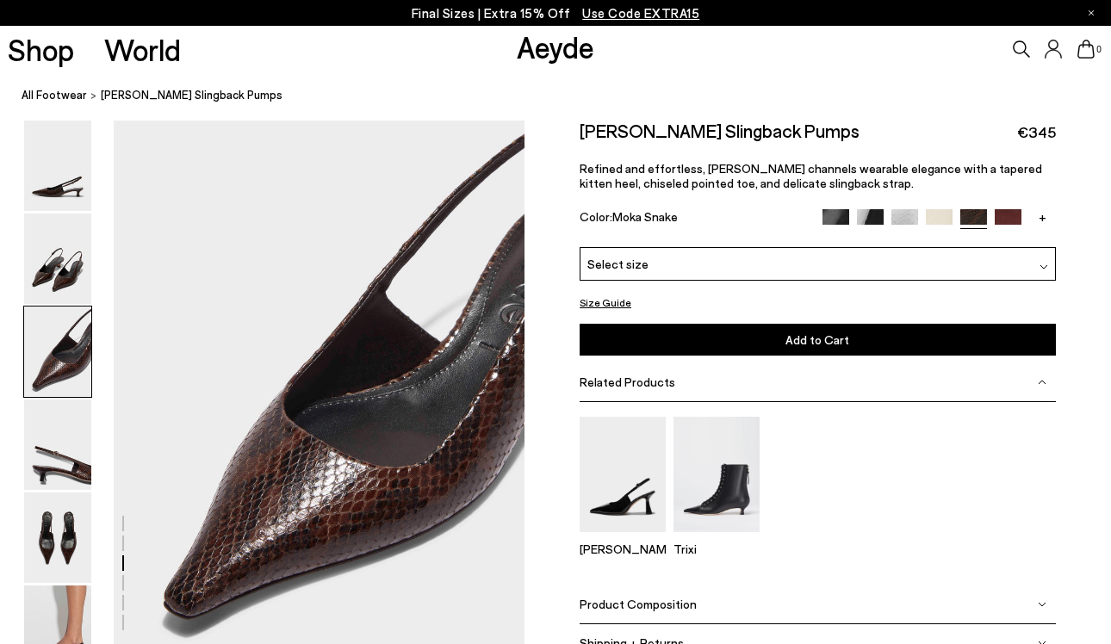
scroll to position [1079, 0]
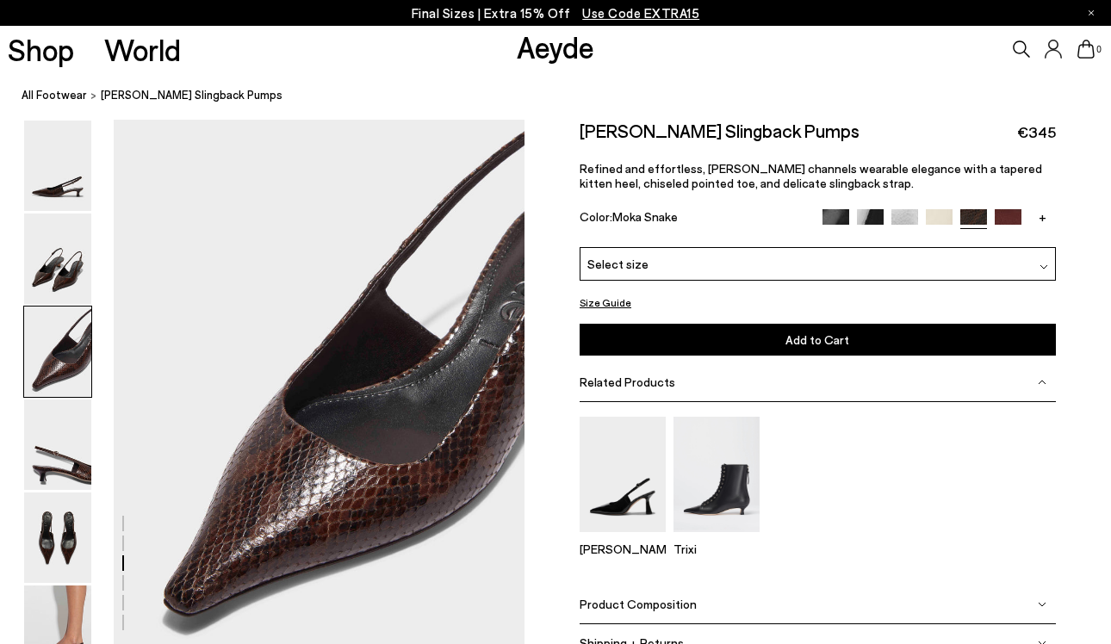
click at [905, 215] on img at bounding box center [905, 222] width 27 height 27
